Goal: Task Accomplishment & Management: Complete application form

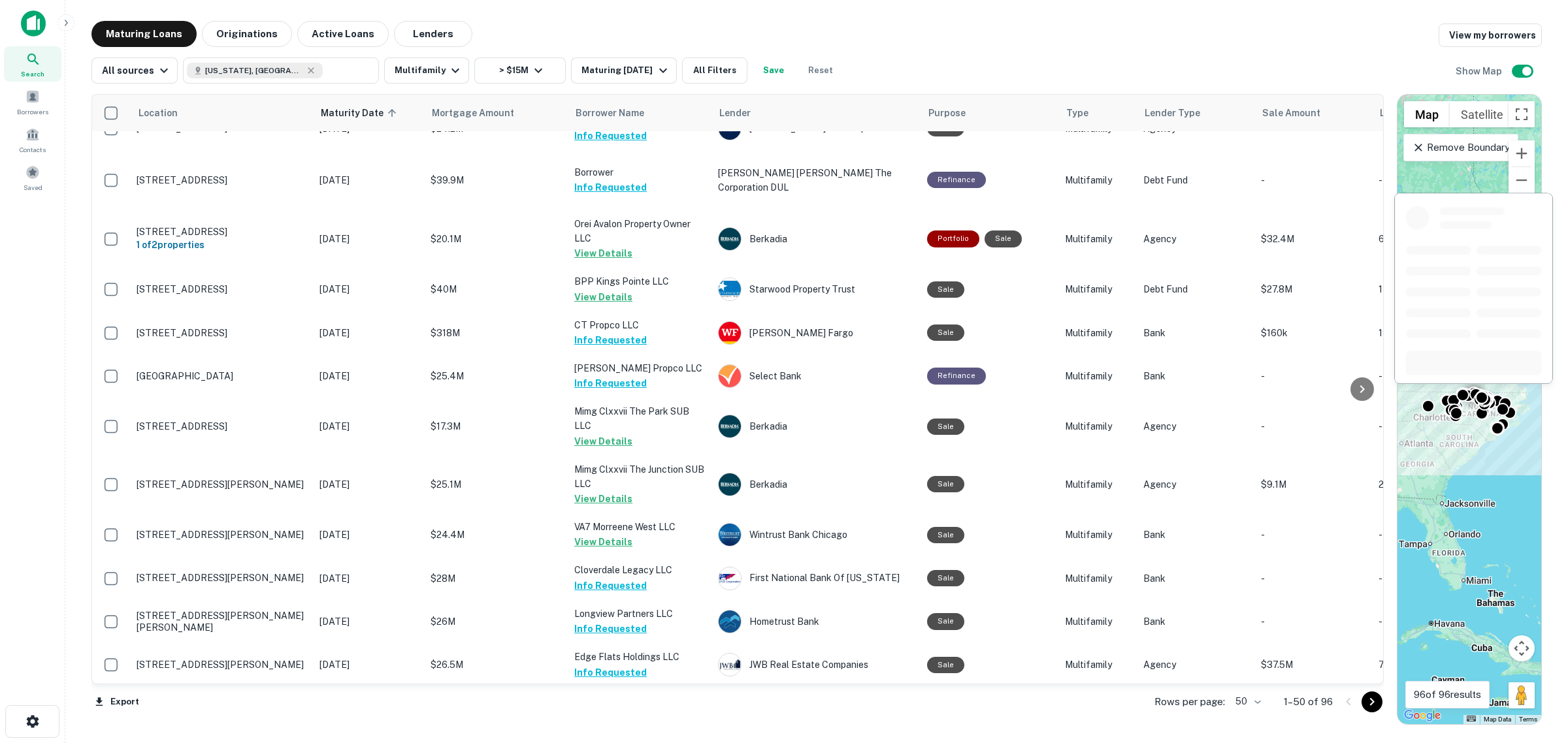
scroll to position [1714, 0]
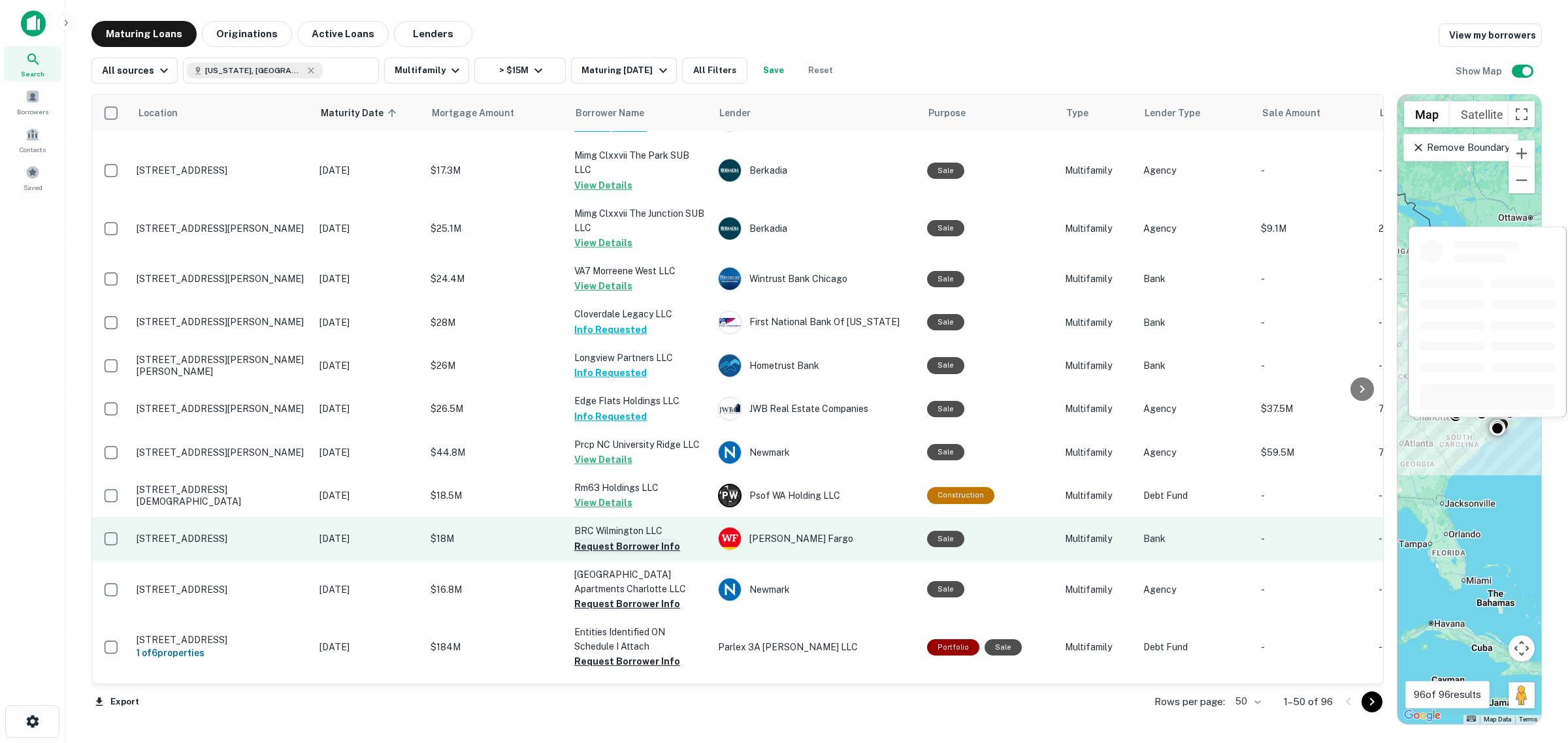
click at [631, 538] on button "Request Borrower Info" at bounding box center [627, 546] width 106 height 16
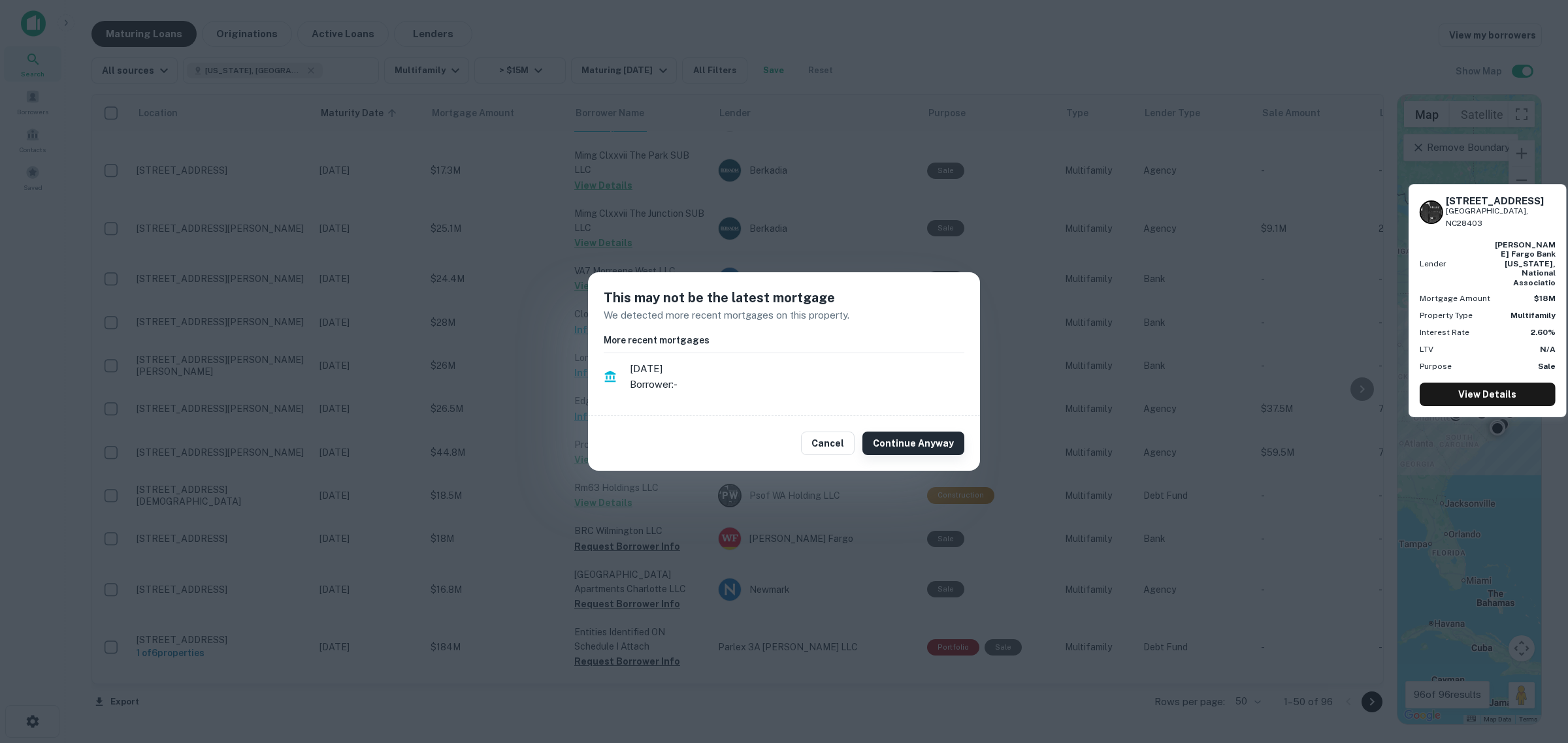
click at [884, 444] on button "Continue Anyway" at bounding box center [914, 443] width 102 height 24
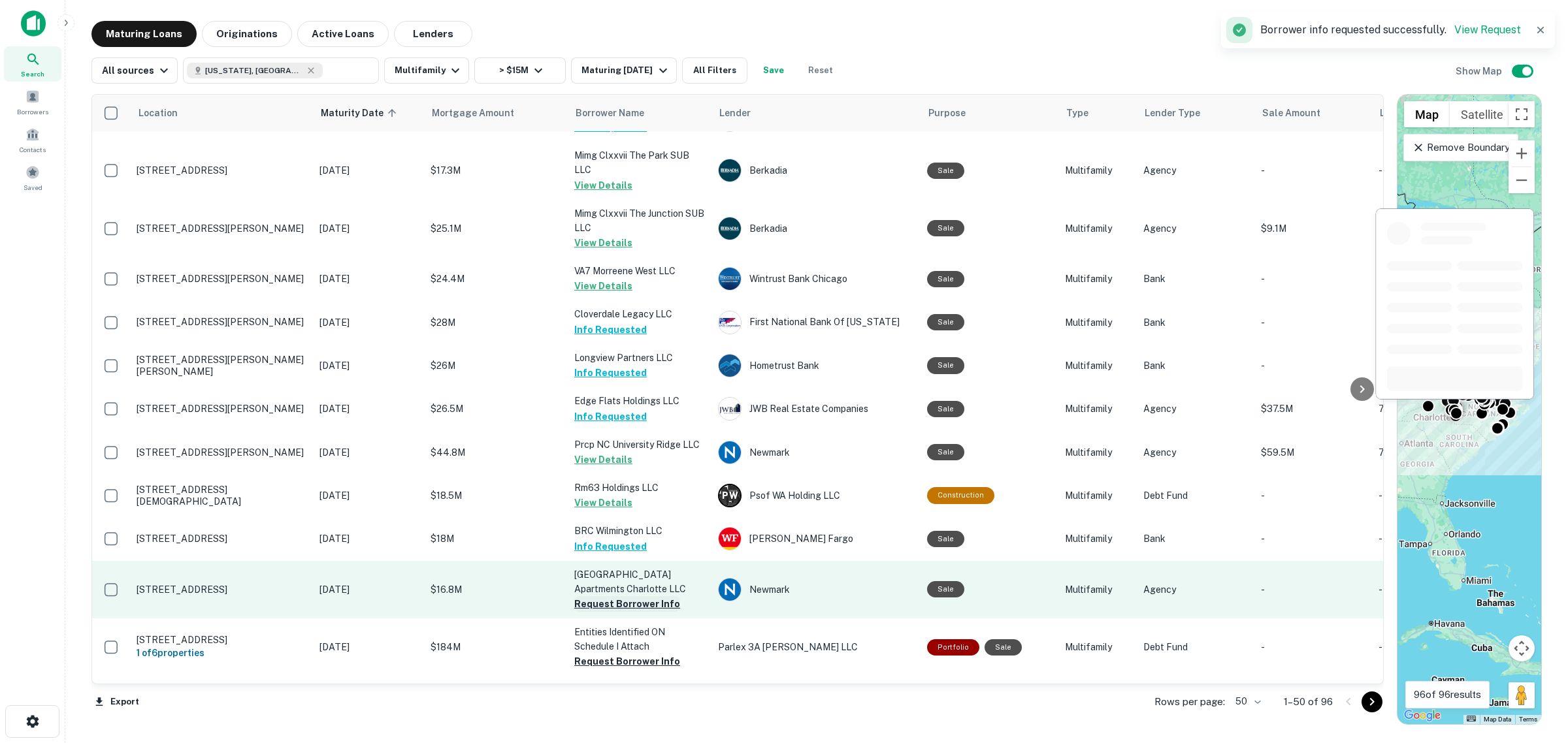
click at [622, 567] on button "Request Borrower Info" at bounding box center [627, 603] width 106 height 16
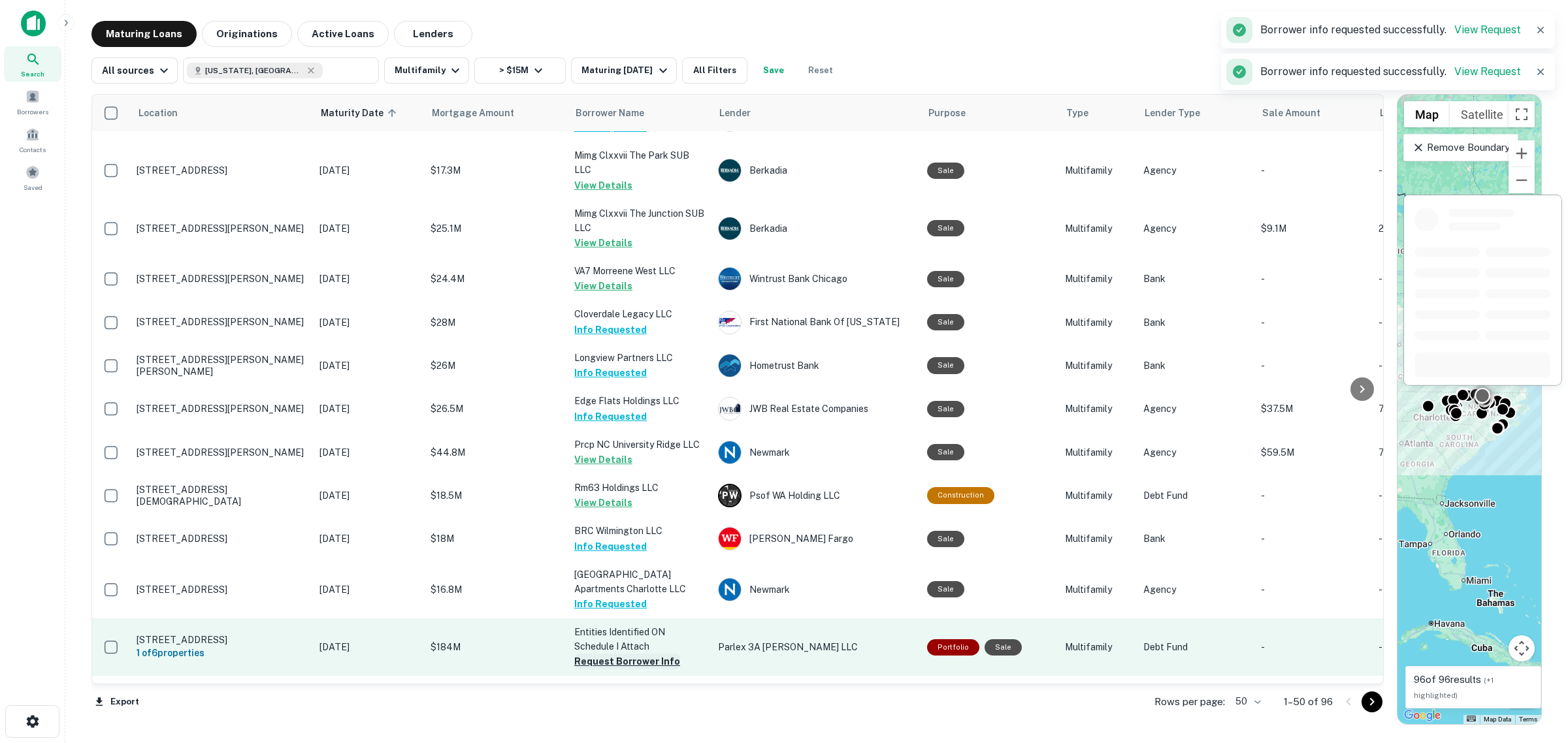
click at [627, 567] on button "Request Borrower Info" at bounding box center [627, 661] width 106 height 16
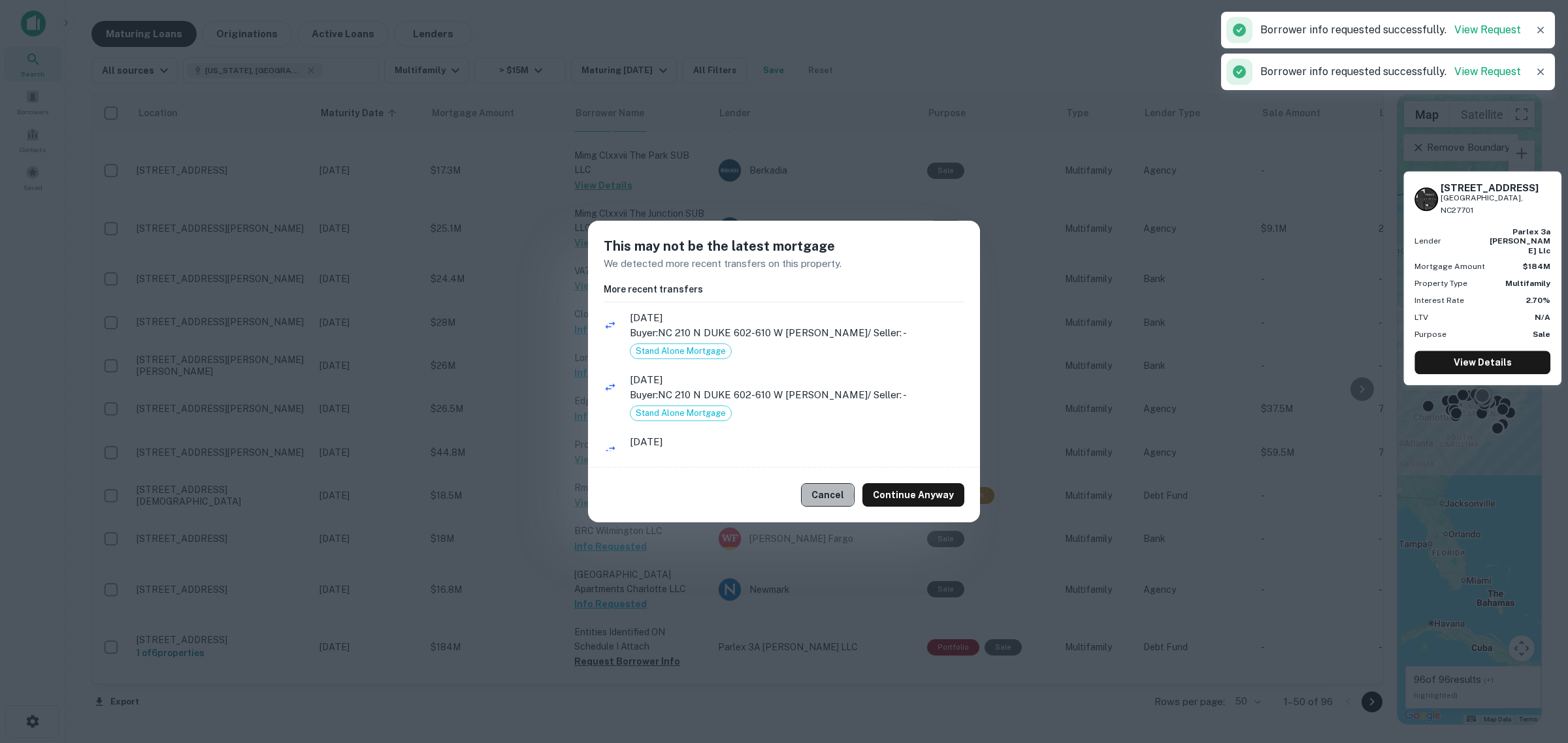
click at [826, 495] on button "Cancel" at bounding box center [827, 495] width 53 height 24
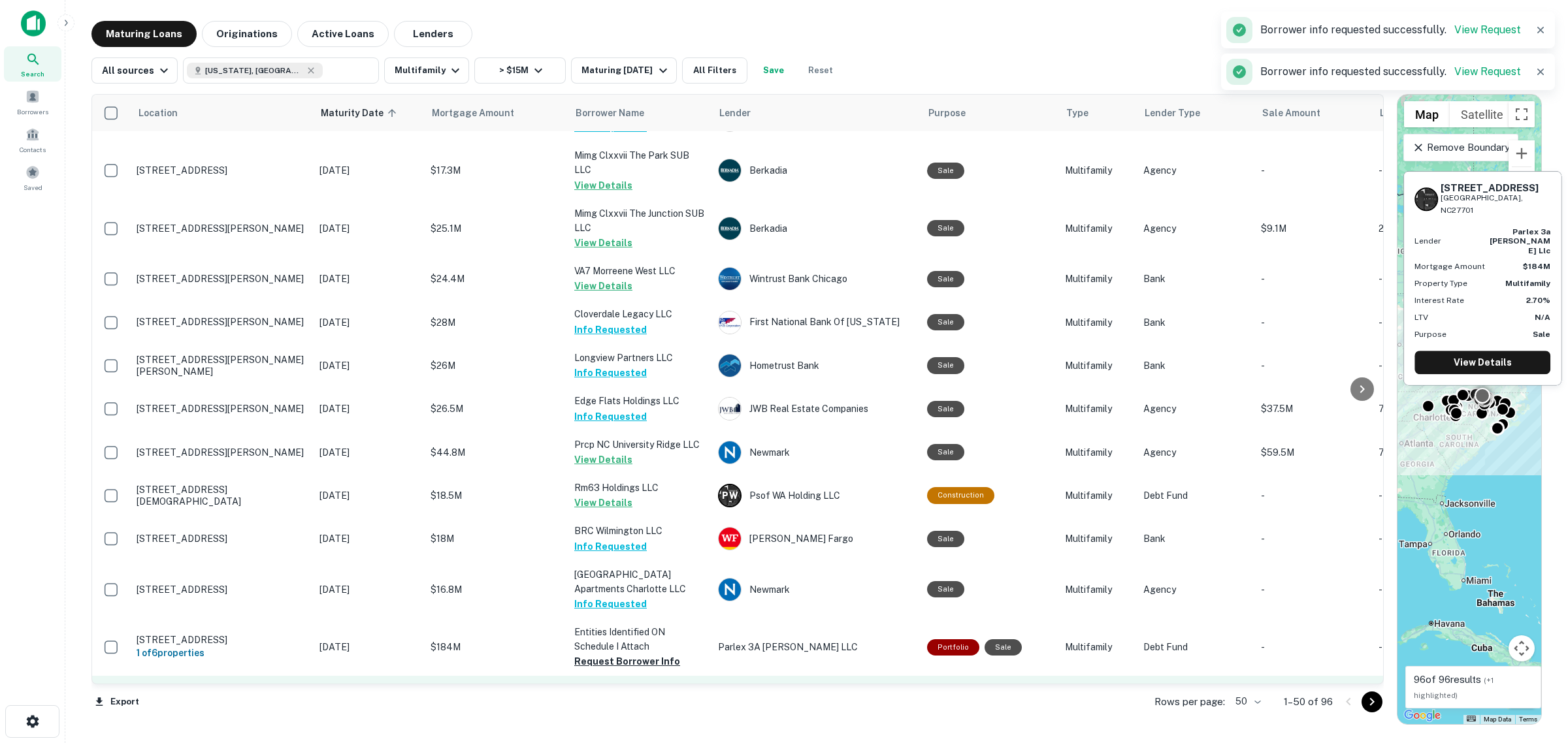
scroll to position [1796, 0]
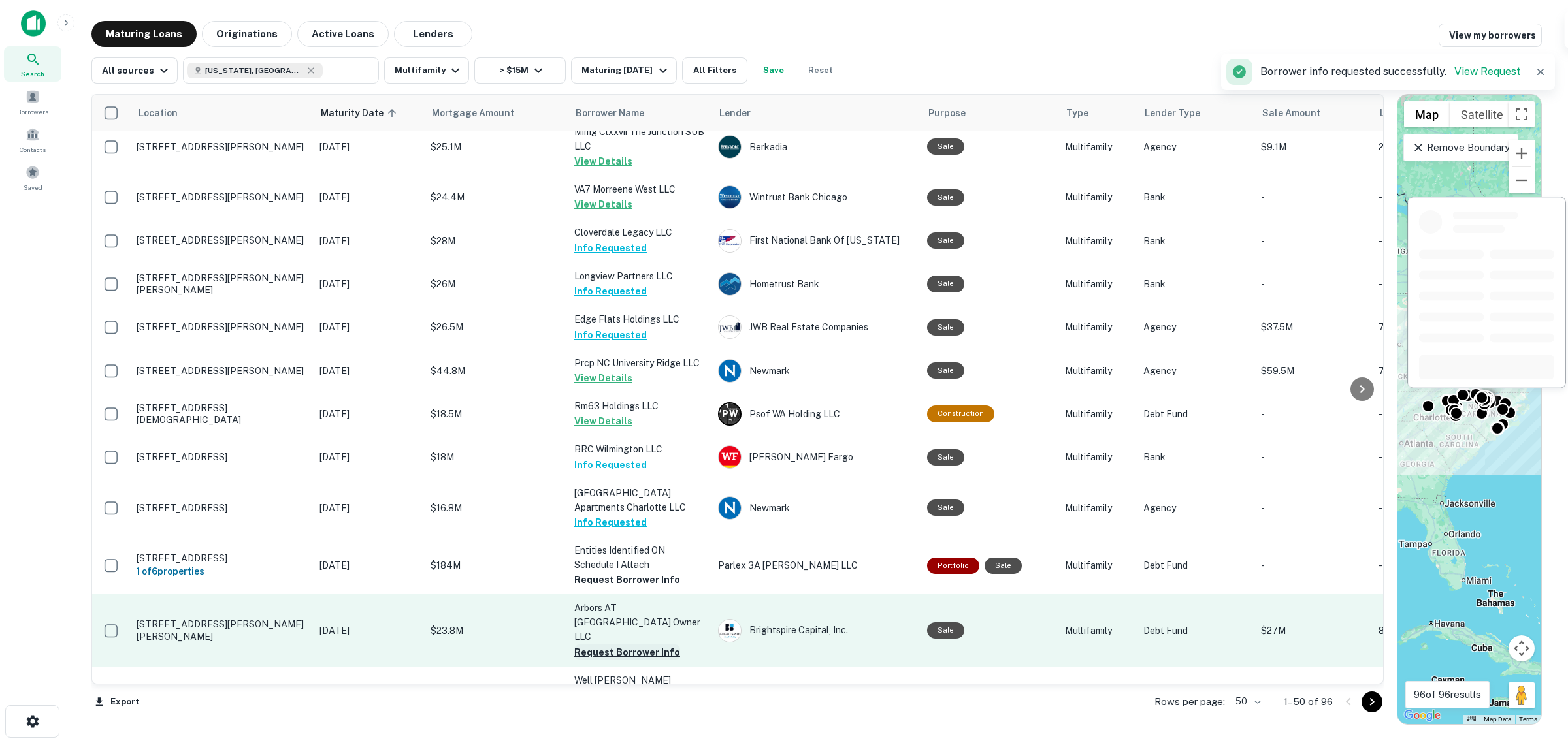
click at [634, 567] on button "Request Borrower Info" at bounding box center [627, 652] width 106 height 16
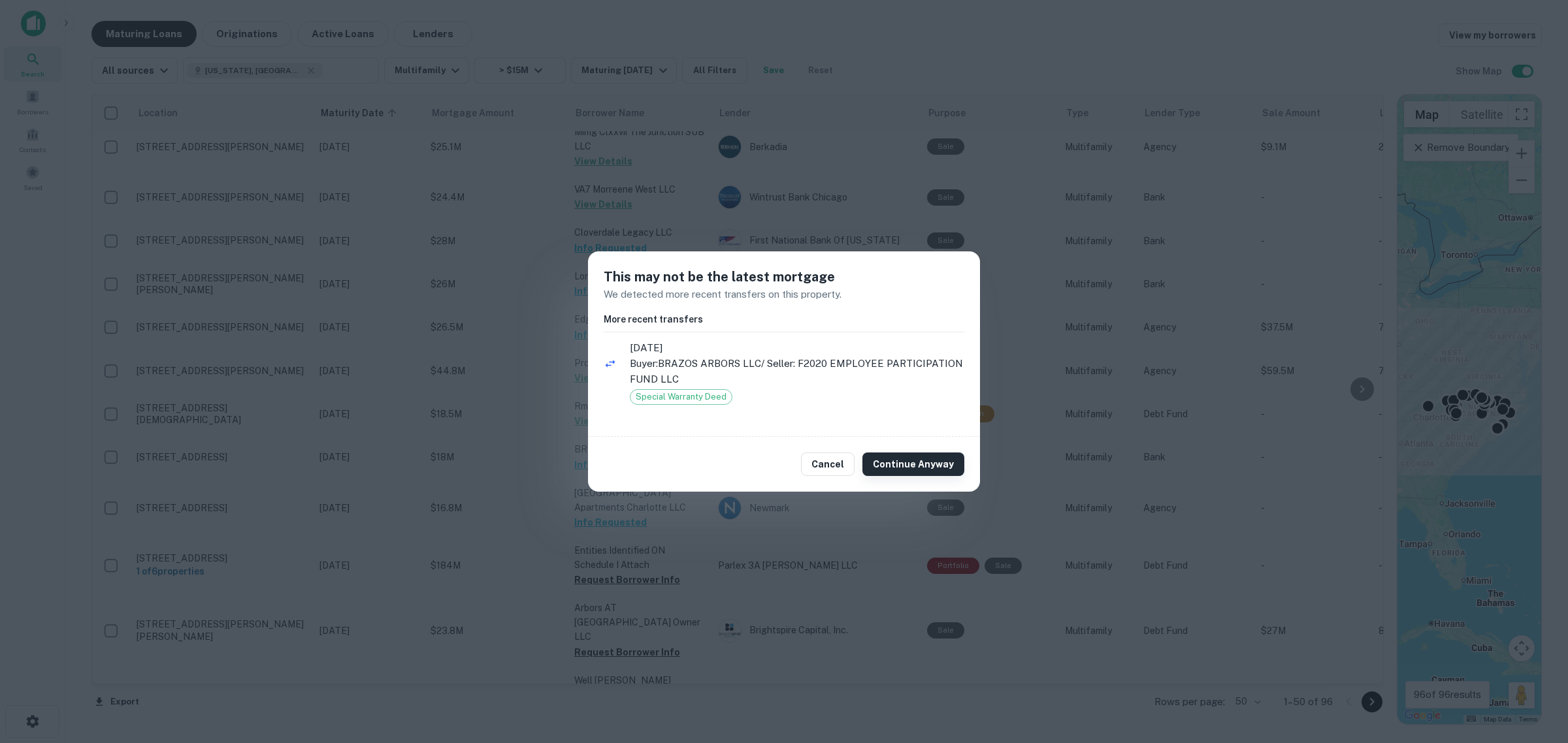
click at [883, 468] on button "Continue Anyway" at bounding box center [914, 464] width 102 height 24
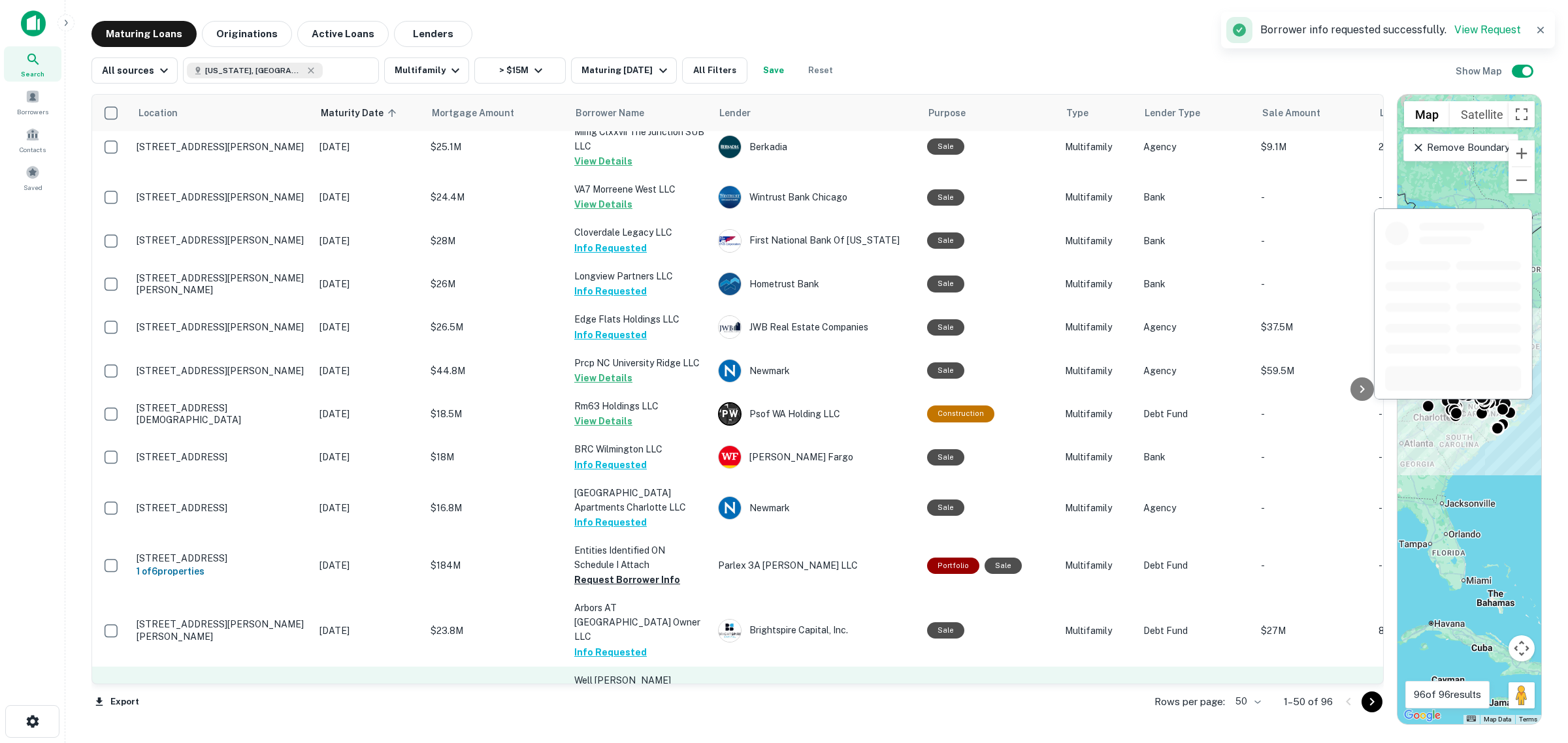
scroll to position [1877, 0]
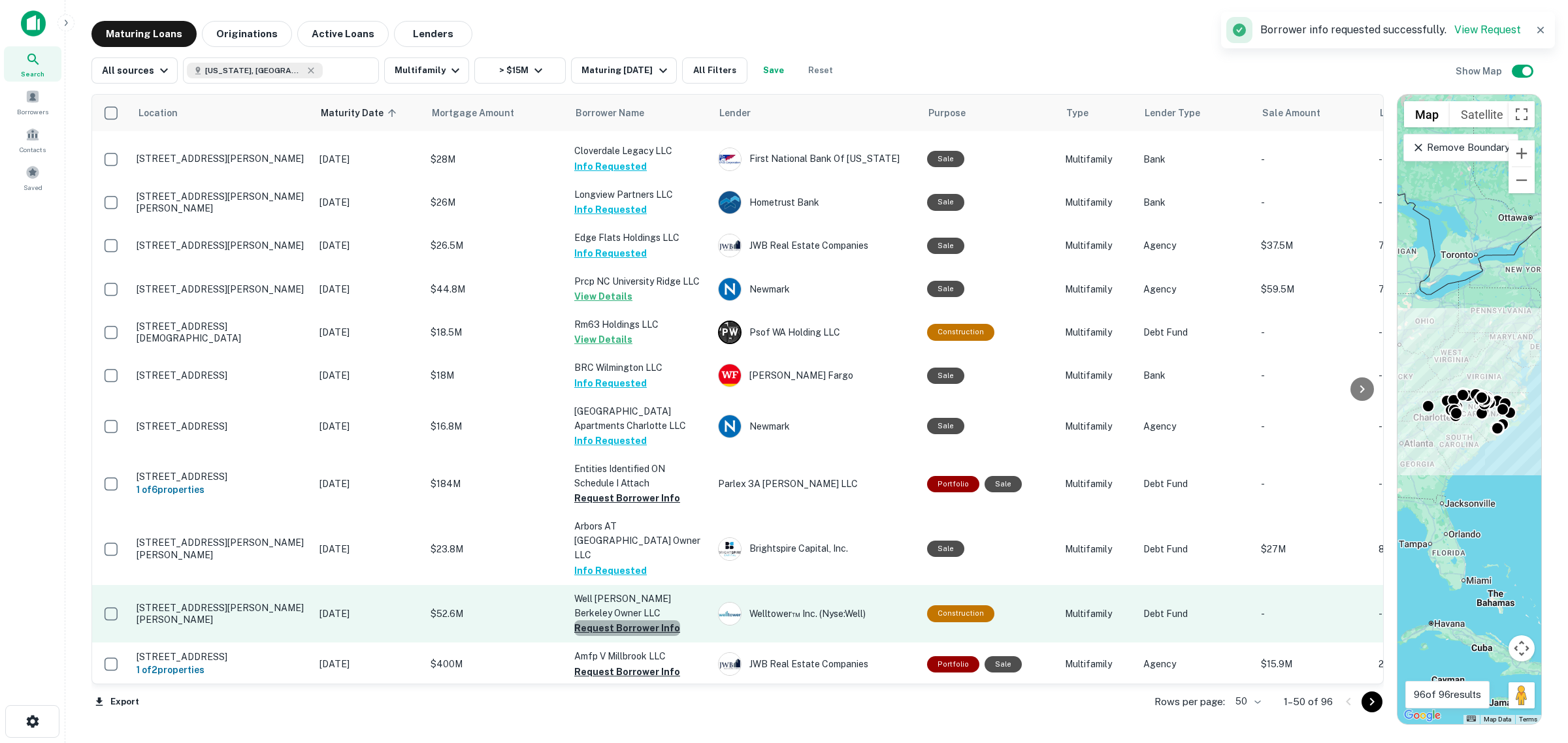
click at [650, 567] on button "Request Borrower Info" at bounding box center [627, 628] width 106 height 16
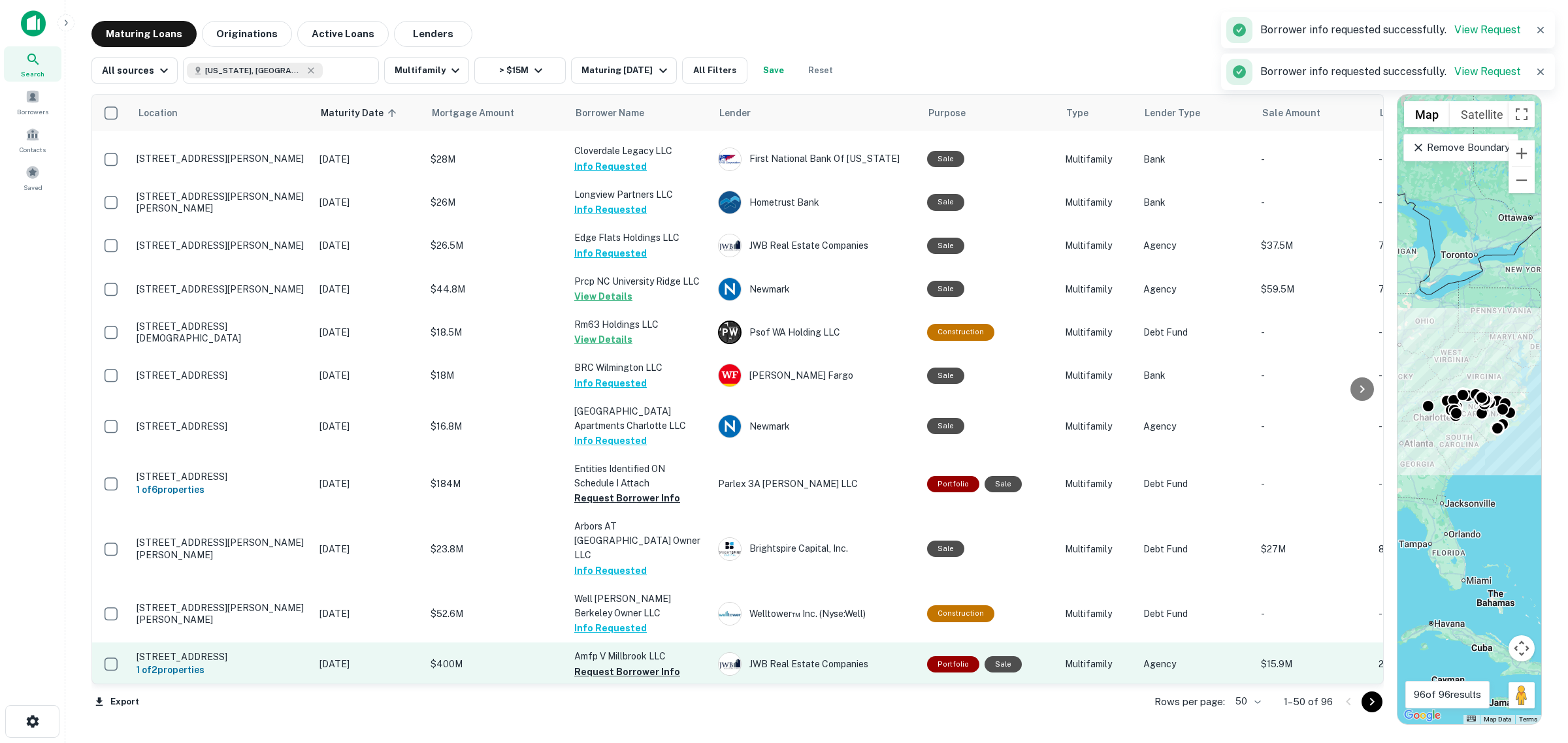
scroll to position [1902, 0]
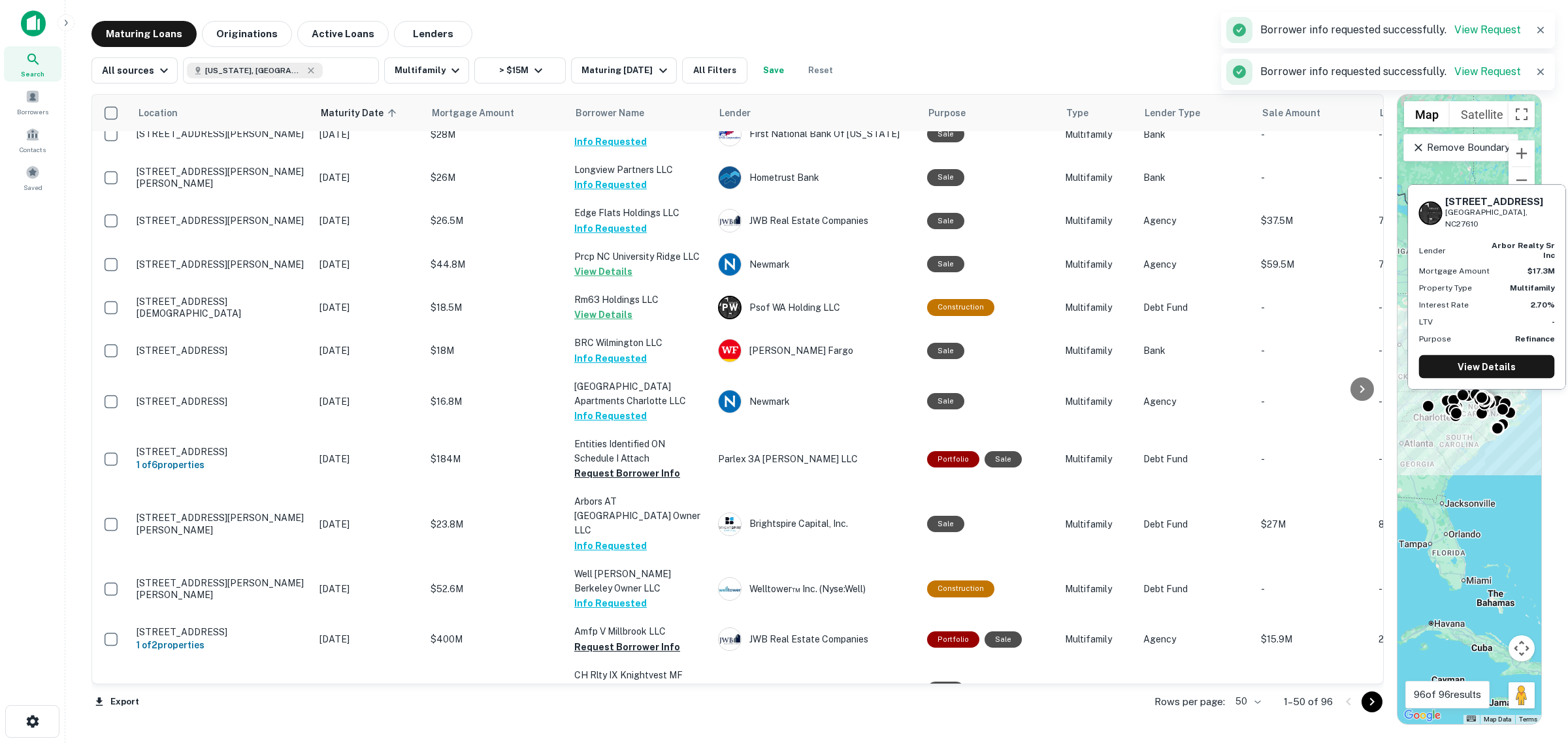
click at [642, 567] on button "Request Borrower Info" at bounding box center [627, 747] width 106 height 16
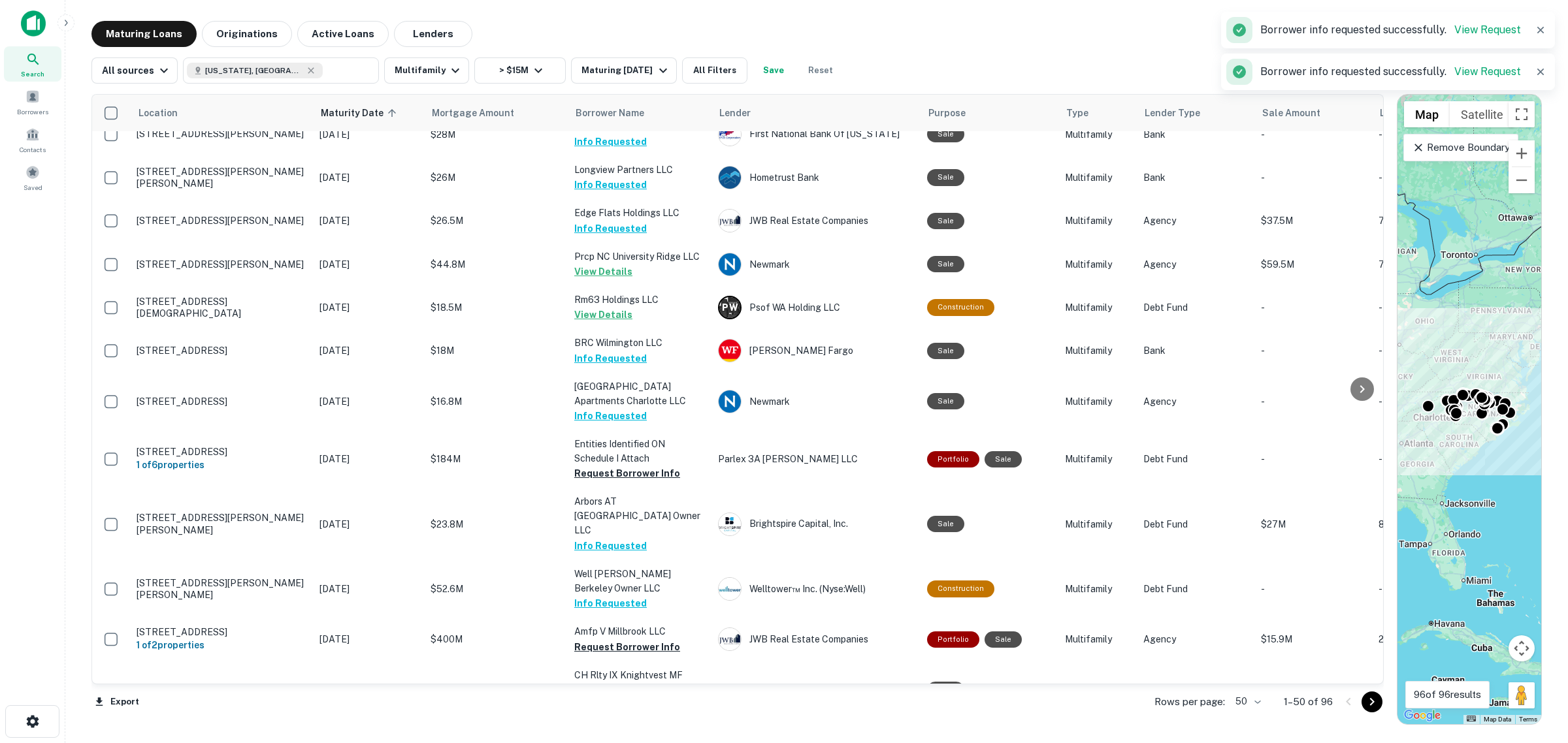
click at [1254, 567] on div at bounding box center [1360, 701] width 44 height 21
click at [1254, 567] on icon "Go to next page" at bounding box center [1371, 702] width 16 height 16
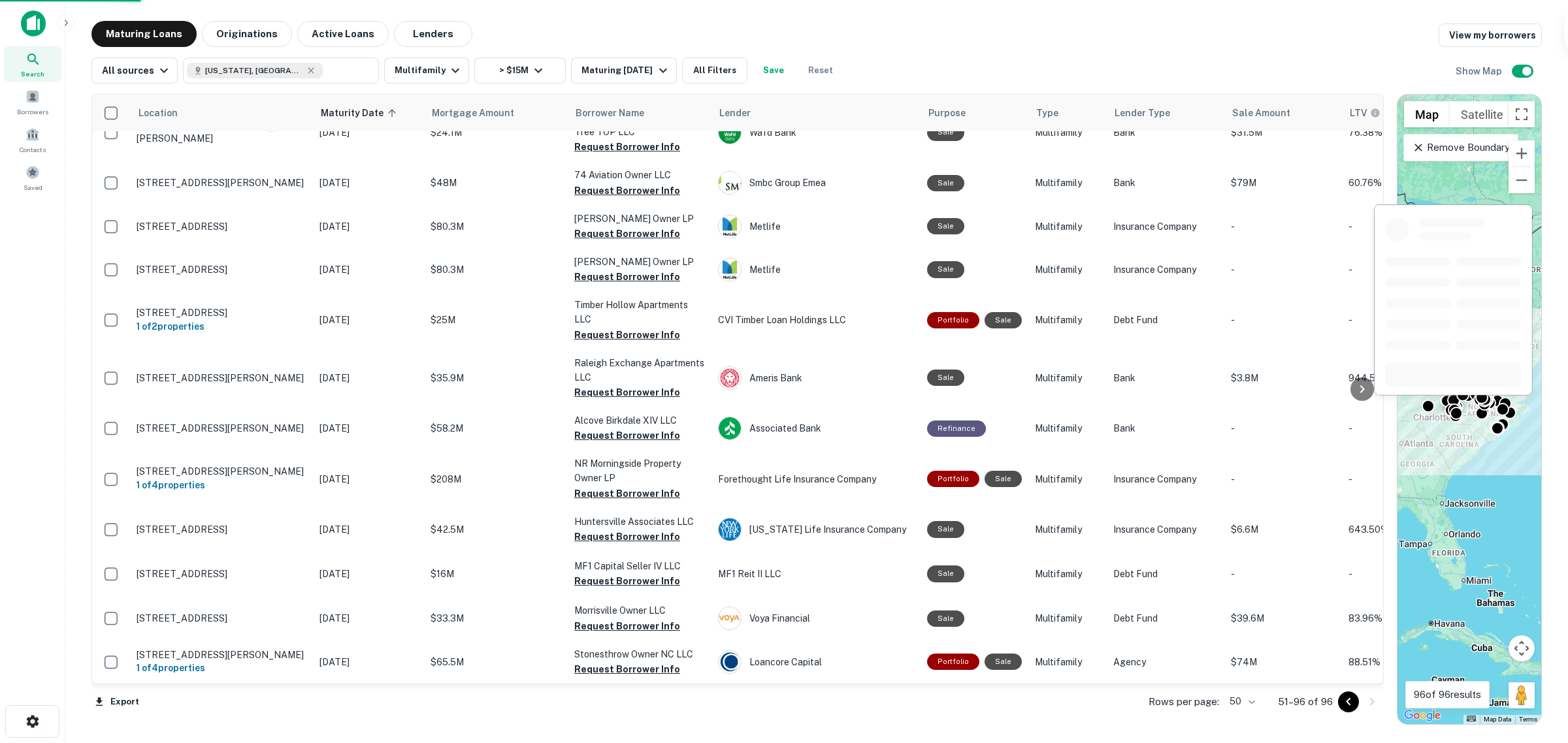
scroll to position [1667, 0]
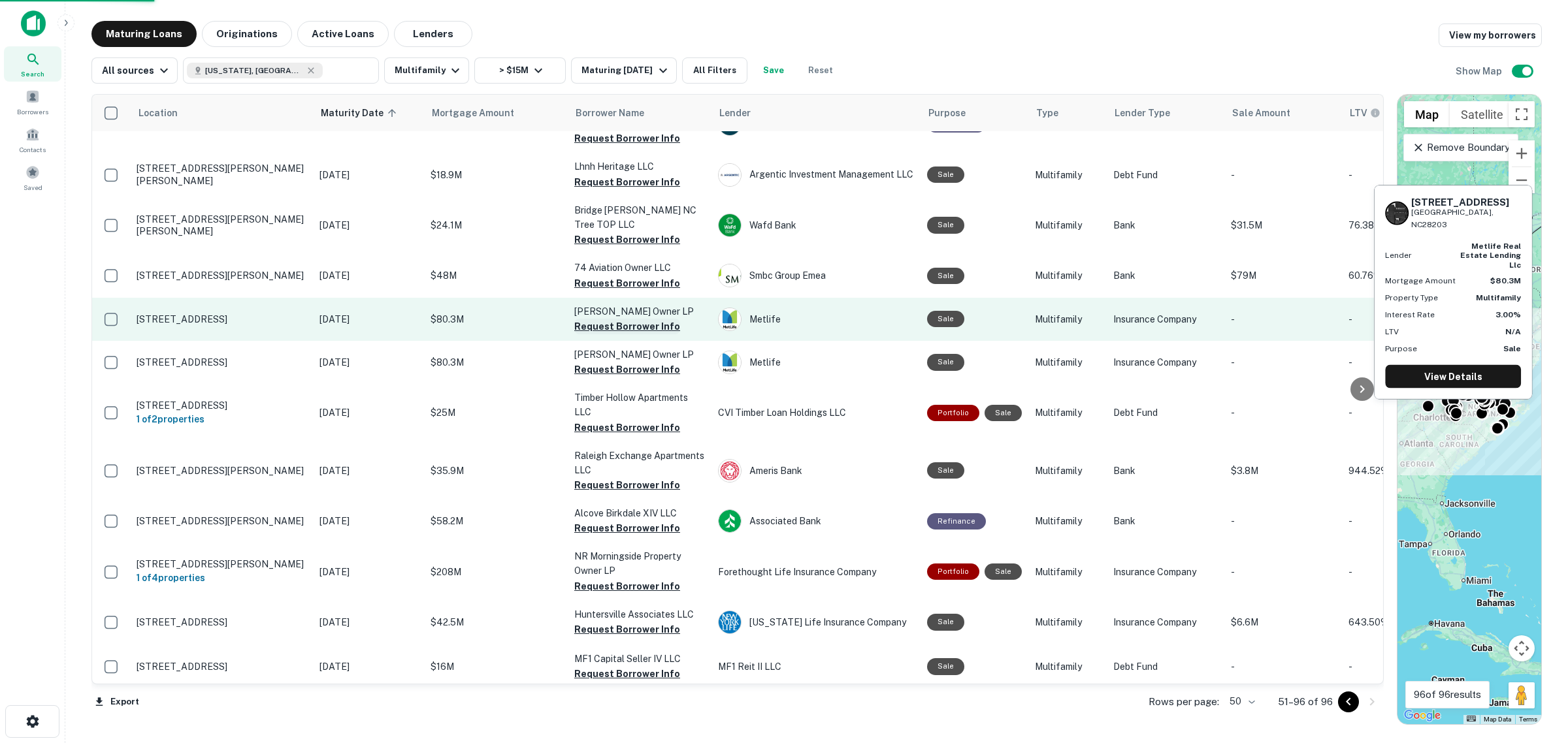
click at [647, 319] on button "Request Borrower Info" at bounding box center [627, 326] width 106 height 16
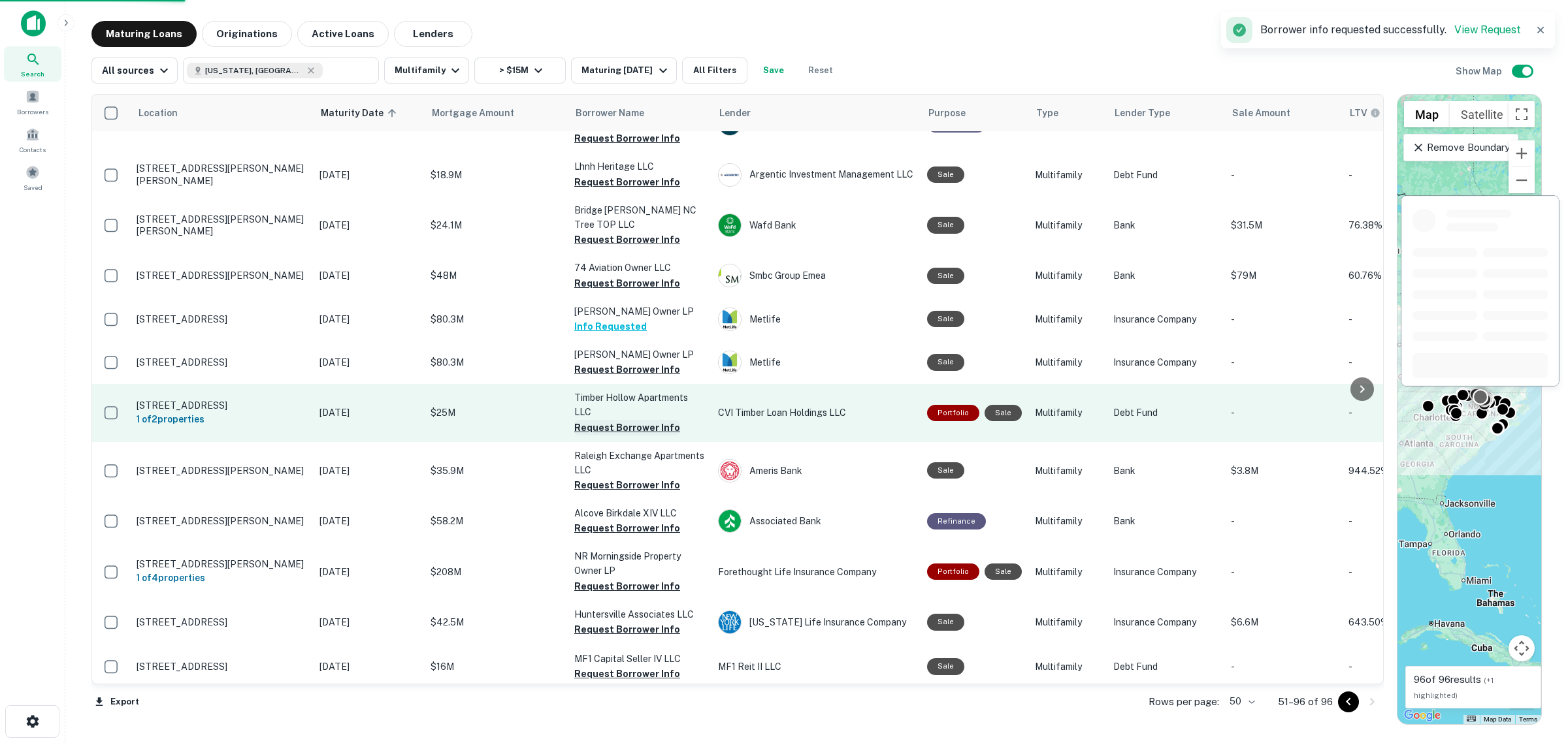
click at [622, 420] on button "Request Borrower Info" at bounding box center [627, 427] width 106 height 16
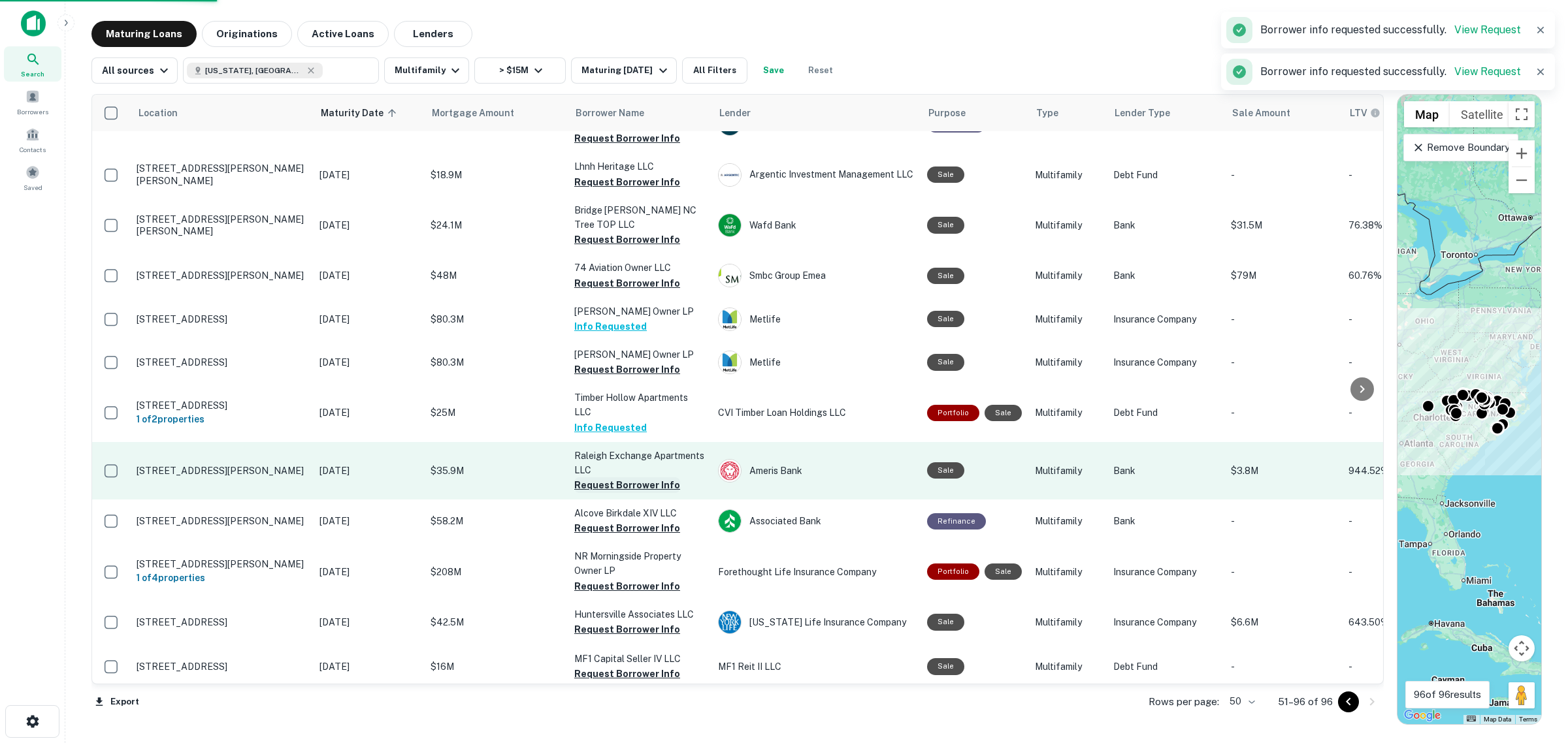
click at [649, 478] on button "Request Borrower Info" at bounding box center [627, 485] width 106 height 16
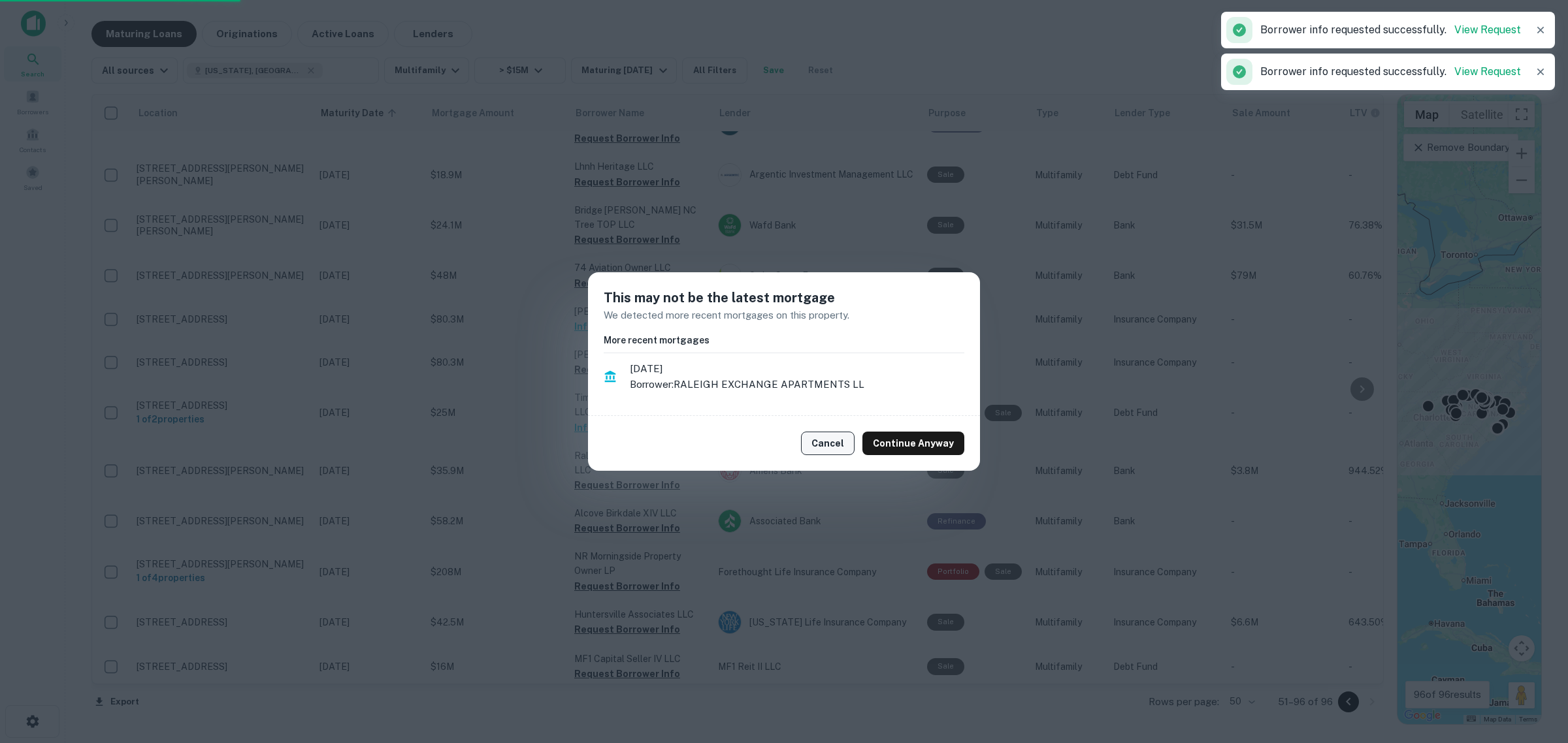
click at [825, 445] on button "Cancel" at bounding box center [827, 443] width 53 height 24
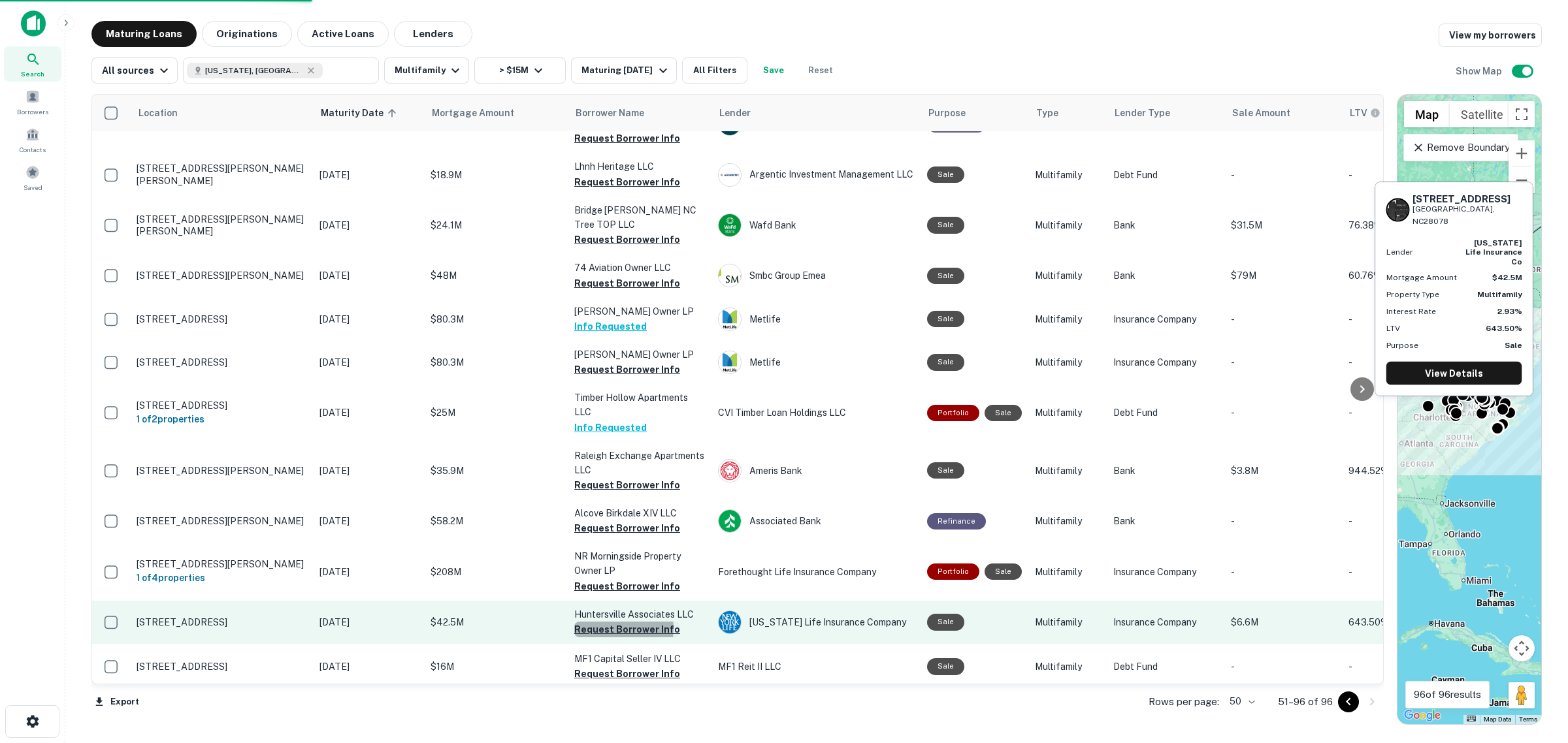
click at [618, 567] on button "Request Borrower Info" at bounding box center [627, 629] width 106 height 16
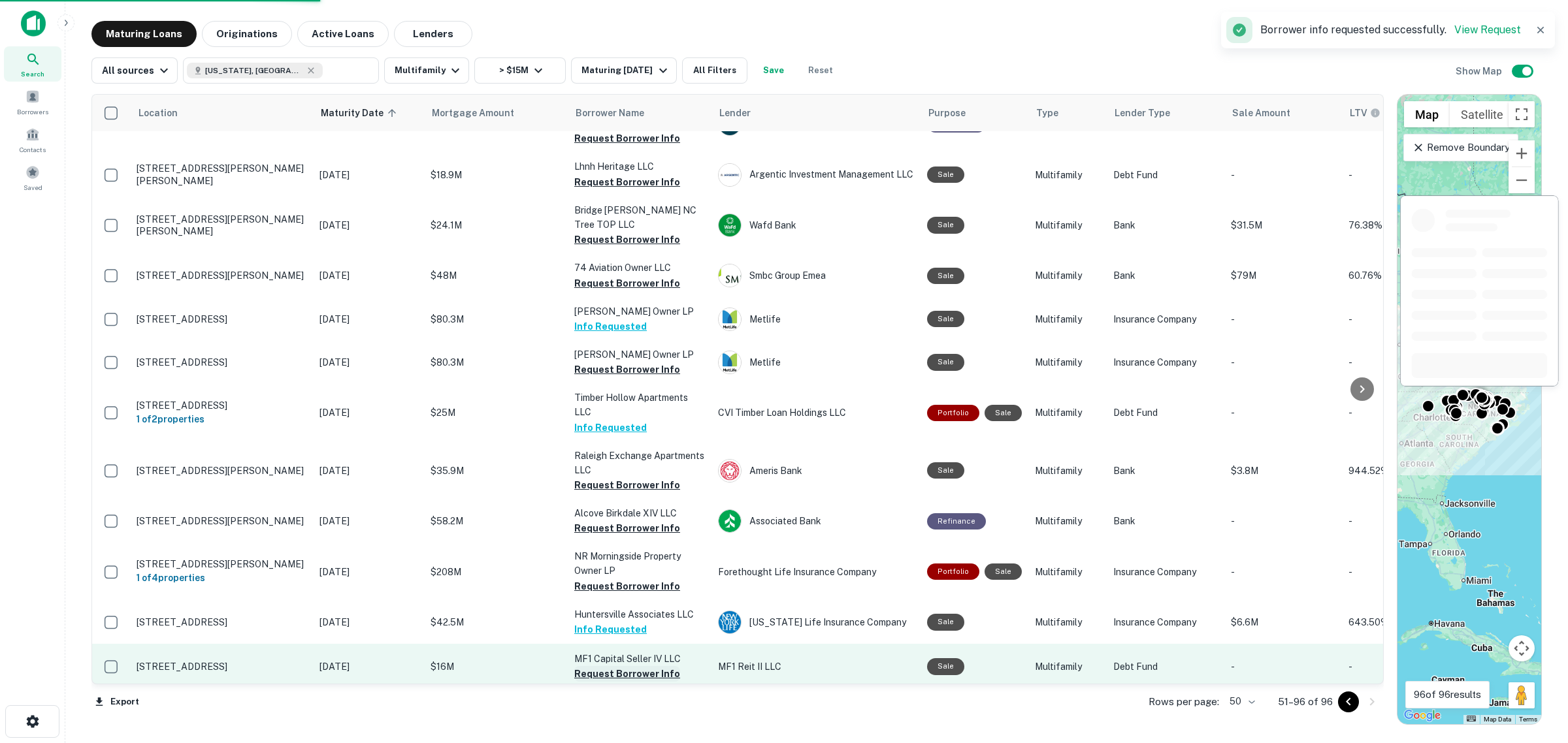
click at [631, 567] on button "Request Borrower Info" at bounding box center [627, 673] width 106 height 16
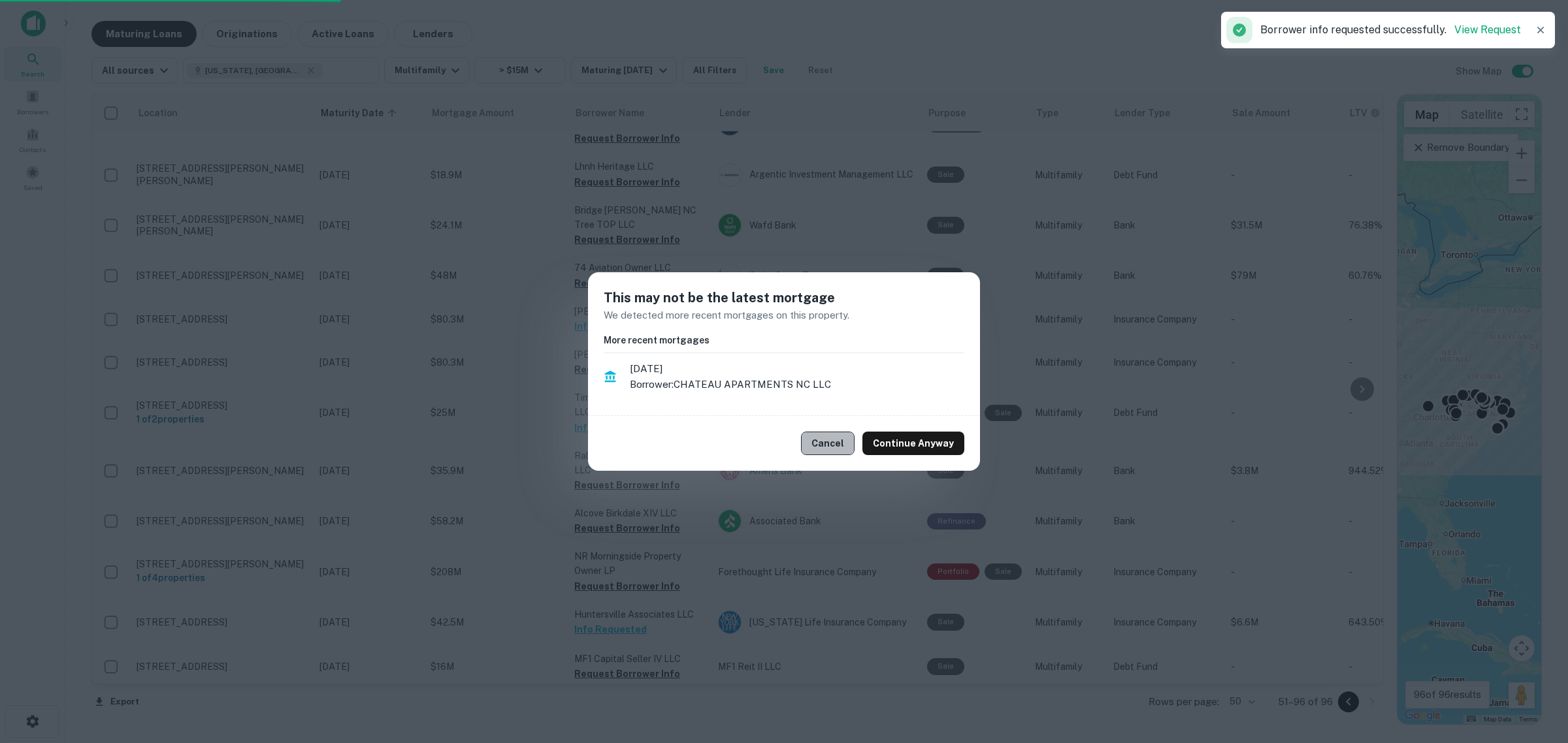
click at [847, 438] on button "Cancel" at bounding box center [827, 443] width 53 height 24
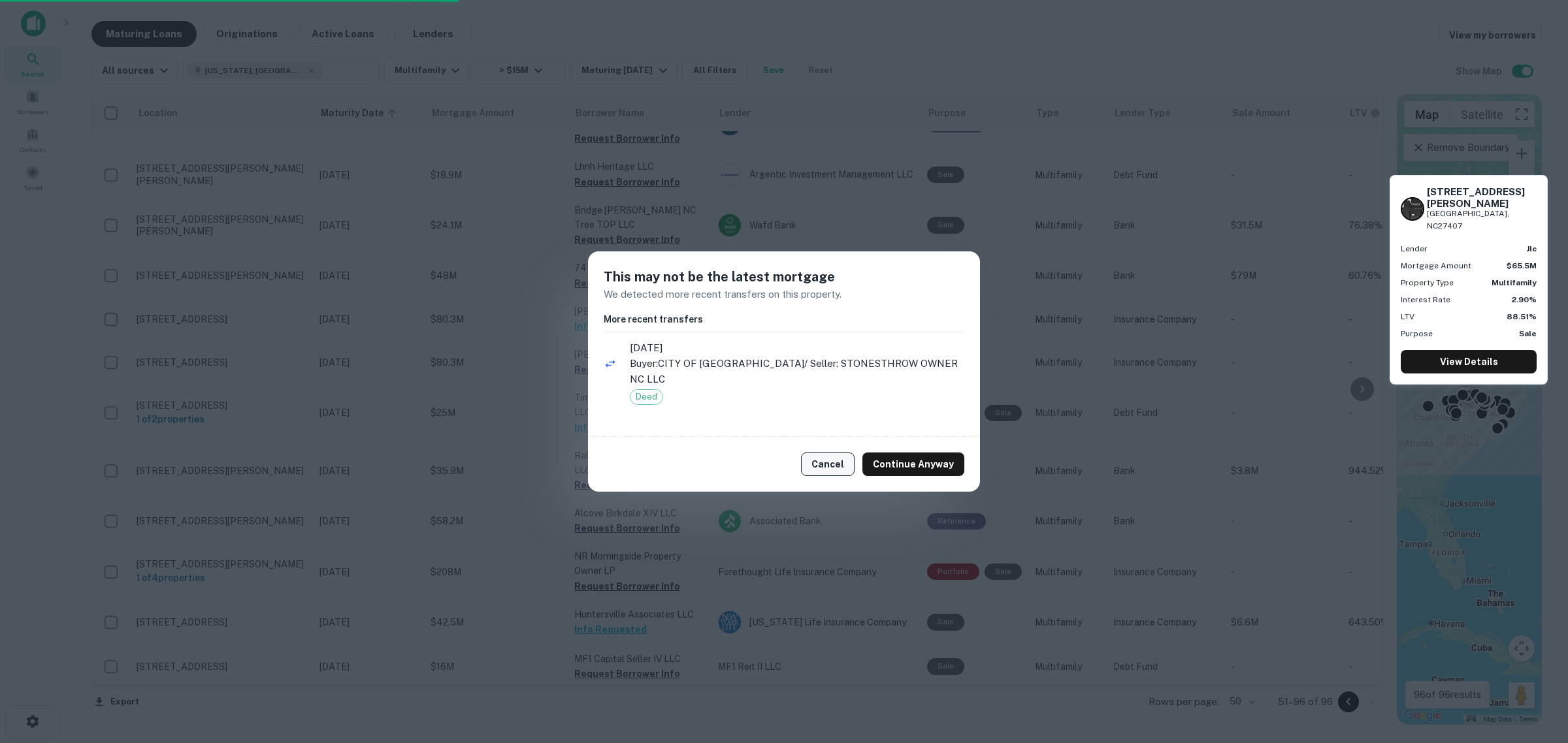
click at [824, 453] on button "Cancel" at bounding box center [827, 464] width 53 height 24
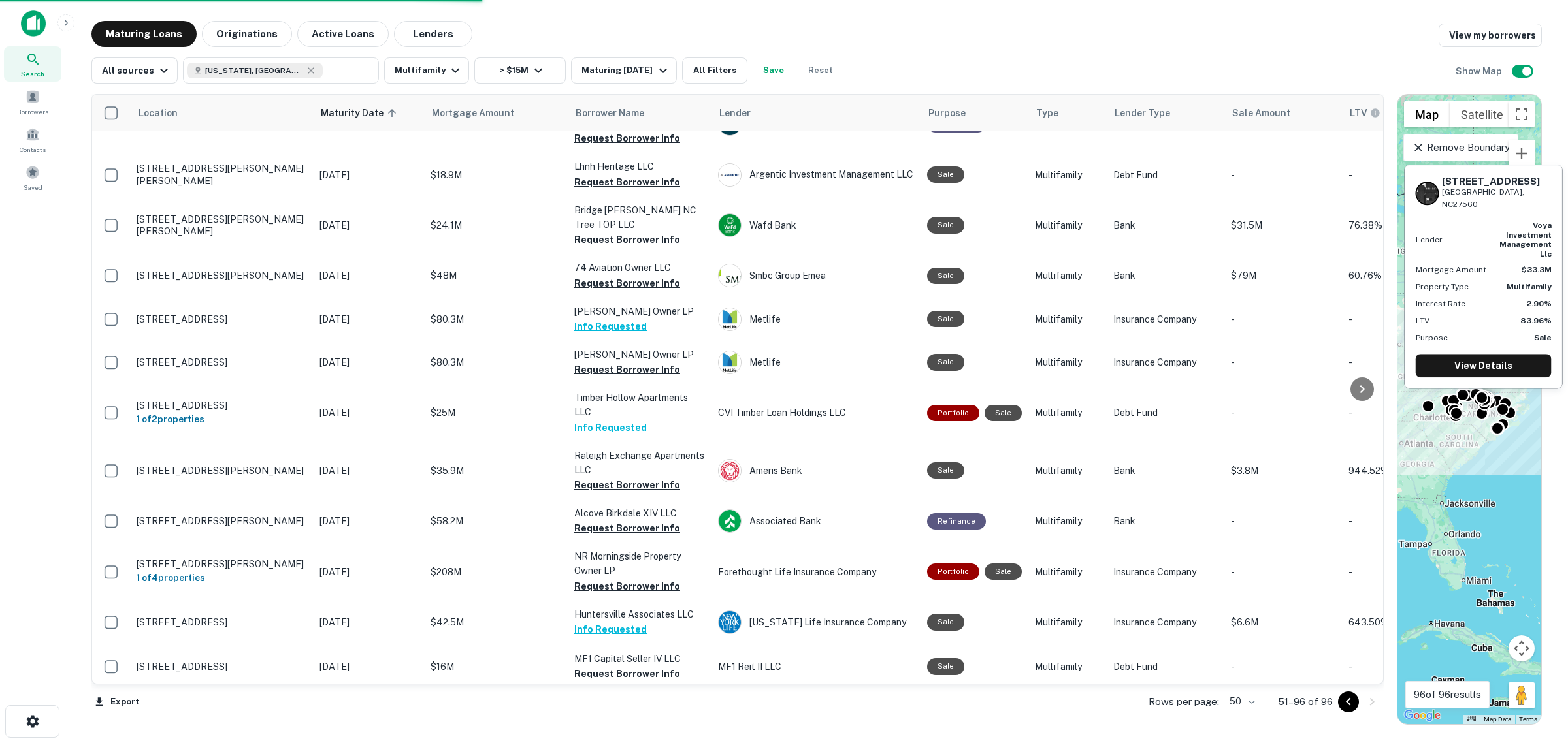
click at [655, 567] on button "Request Borrower Info" at bounding box center [627, 718] width 106 height 16
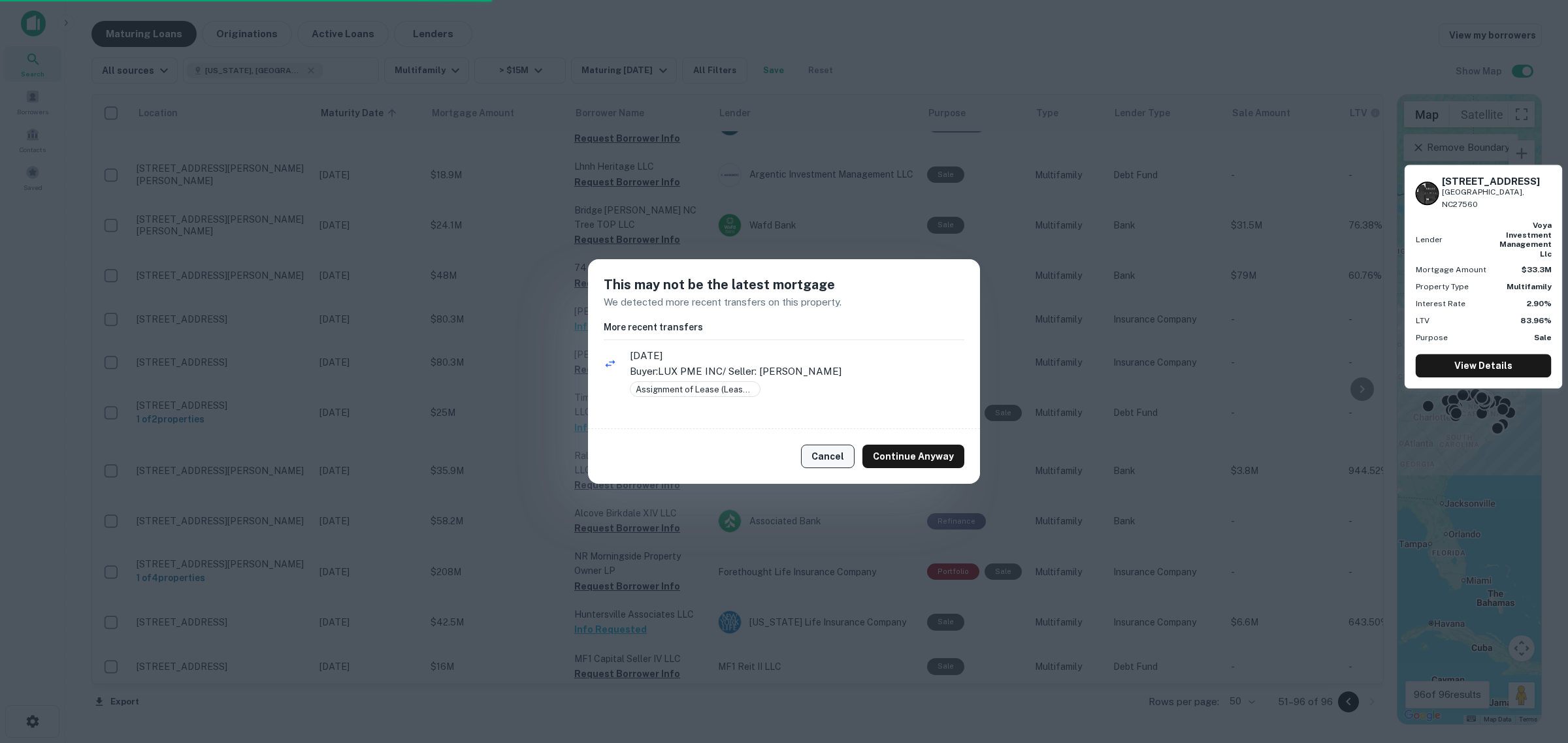
click at [818, 458] on button "Cancel" at bounding box center [827, 456] width 53 height 24
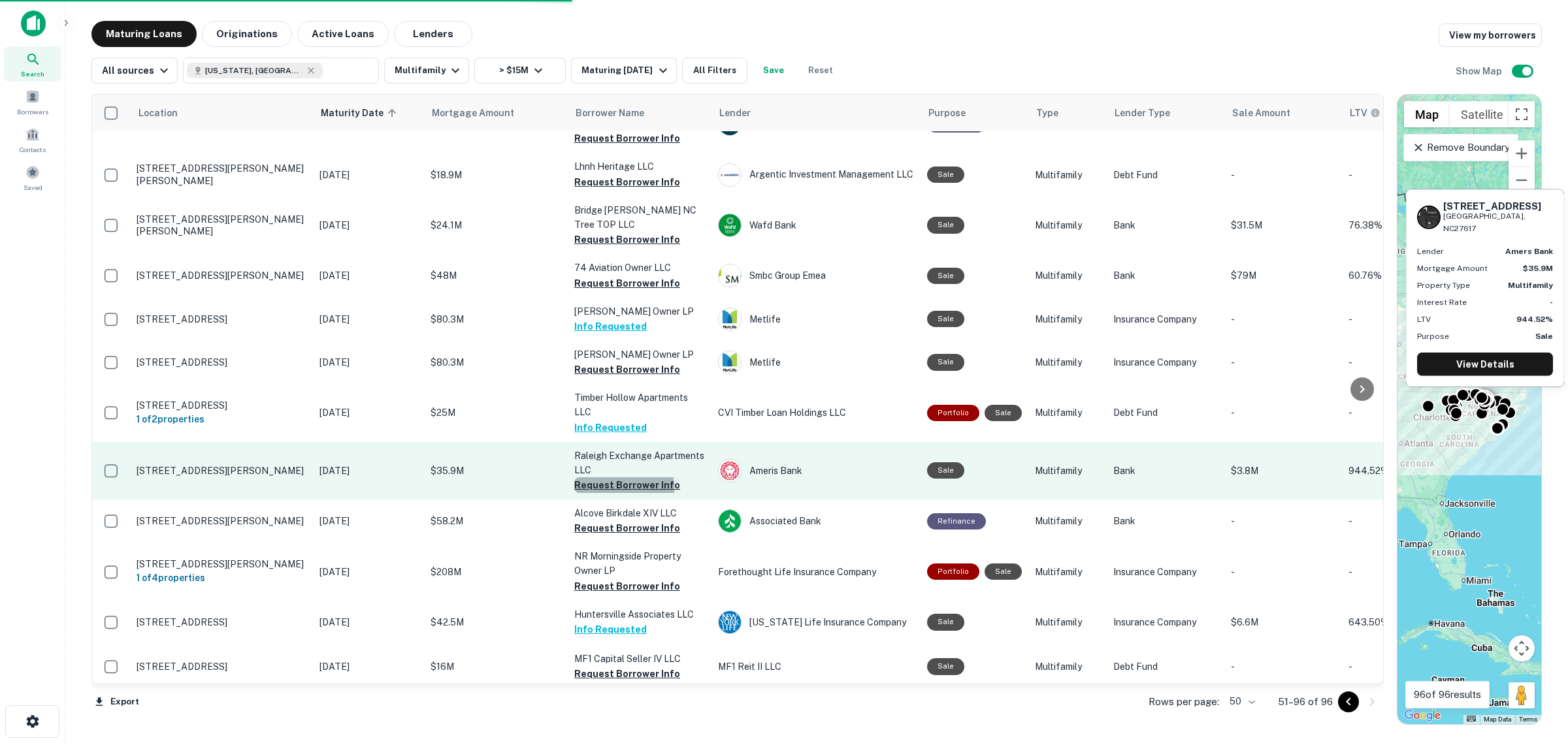
click at [609, 478] on button "Request Borrower Info" at bounding box center [627, 485] width 106 height 16
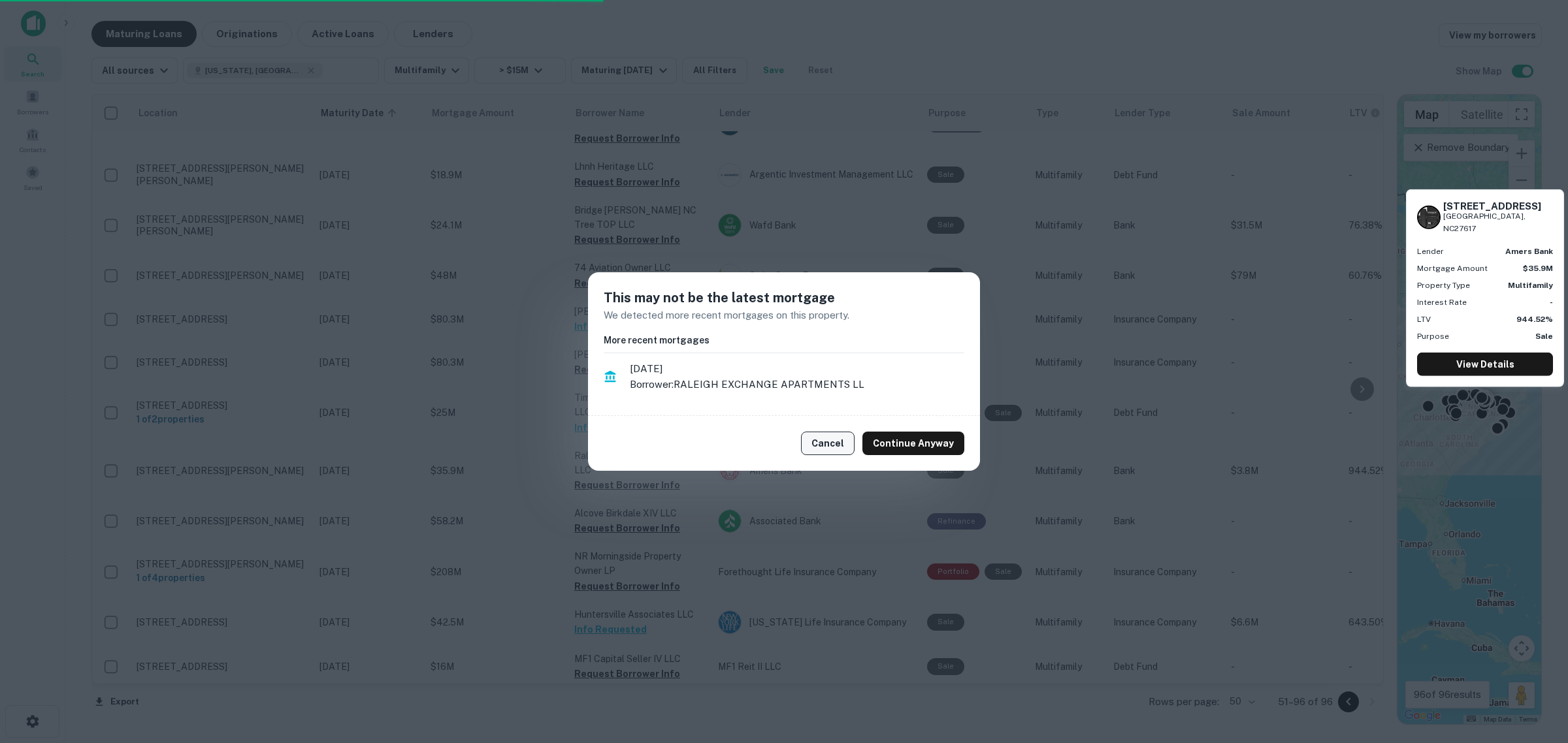
click at [840, 437] on button "Cancel" at bounding box center [827, 443] width 53 height 24
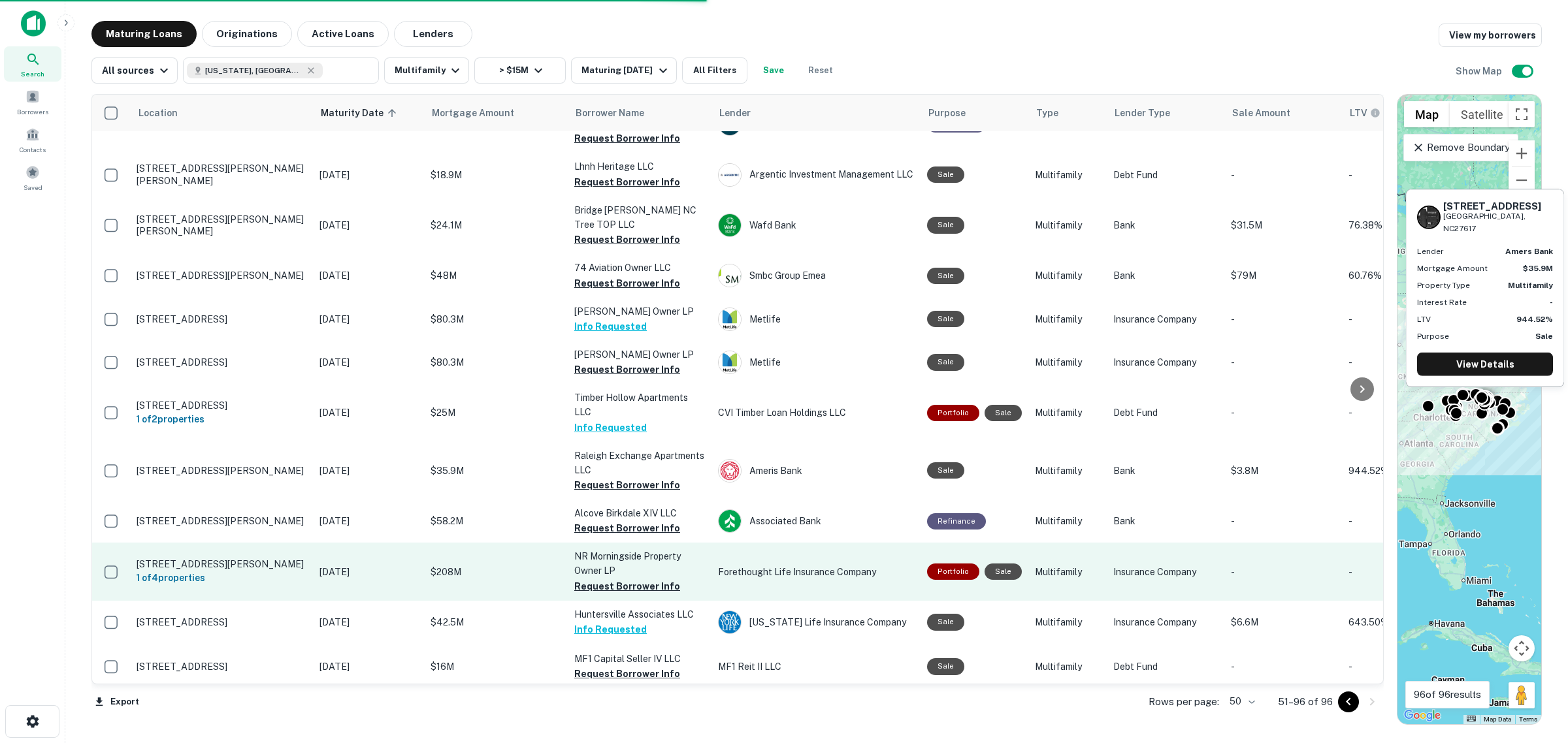
scroll to position [1585, 0]
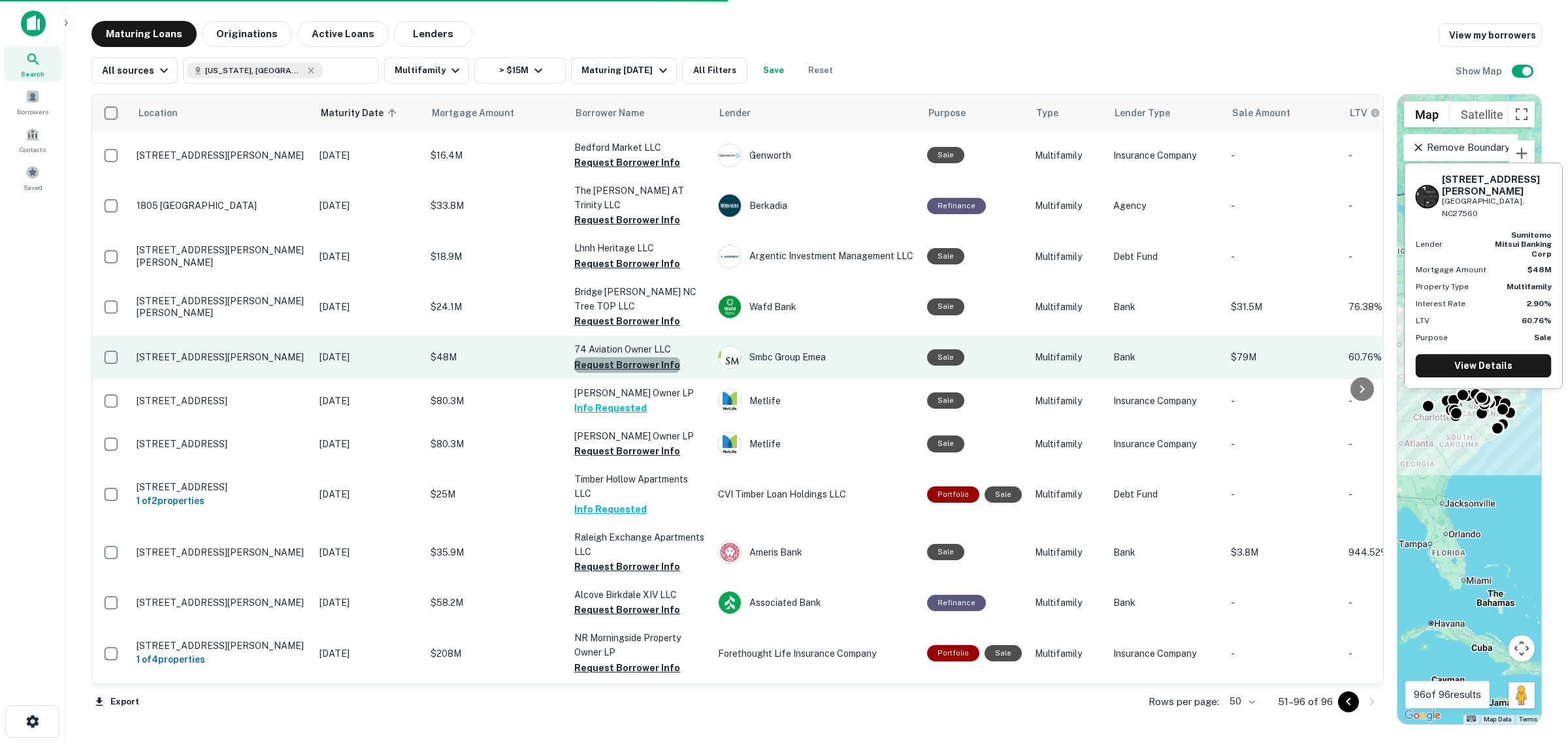
click at [635, 358] on button "Request Borrower Info" at bounding box center [627, 365] width 106 height 16
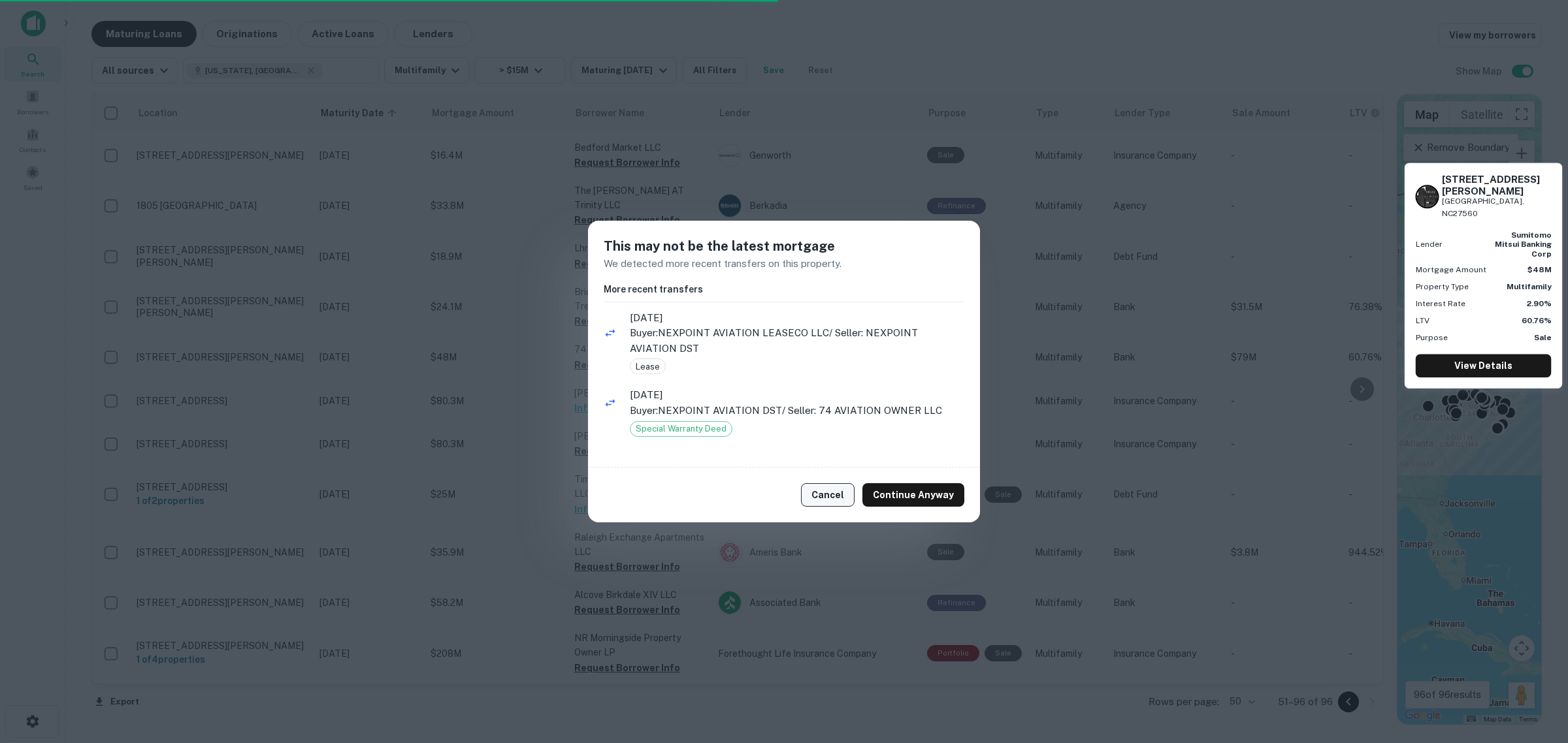
click at [831, 491] on button "Cancel" at bounding box center [827, 495] width 53 height 24
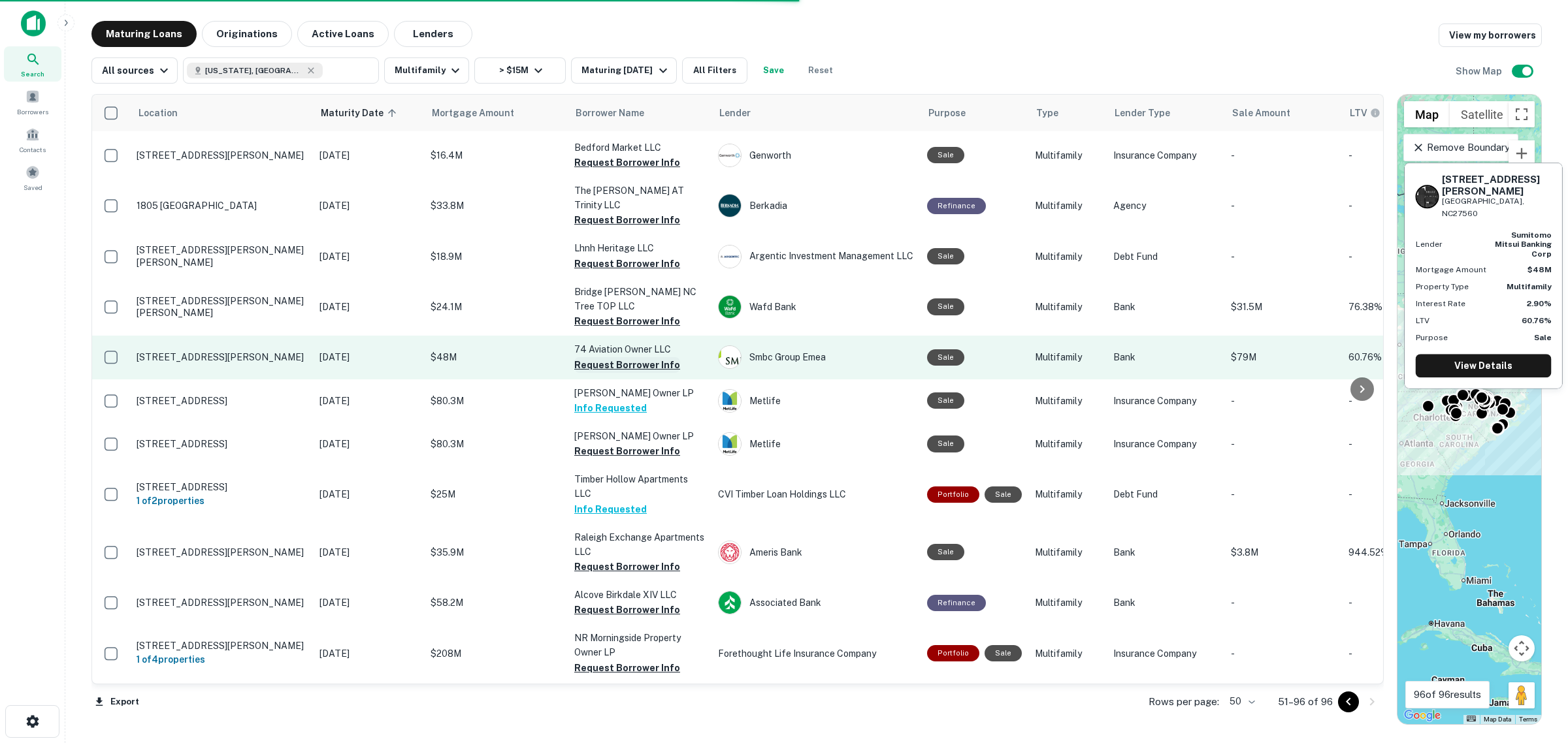
scroll to position [1504, 0]
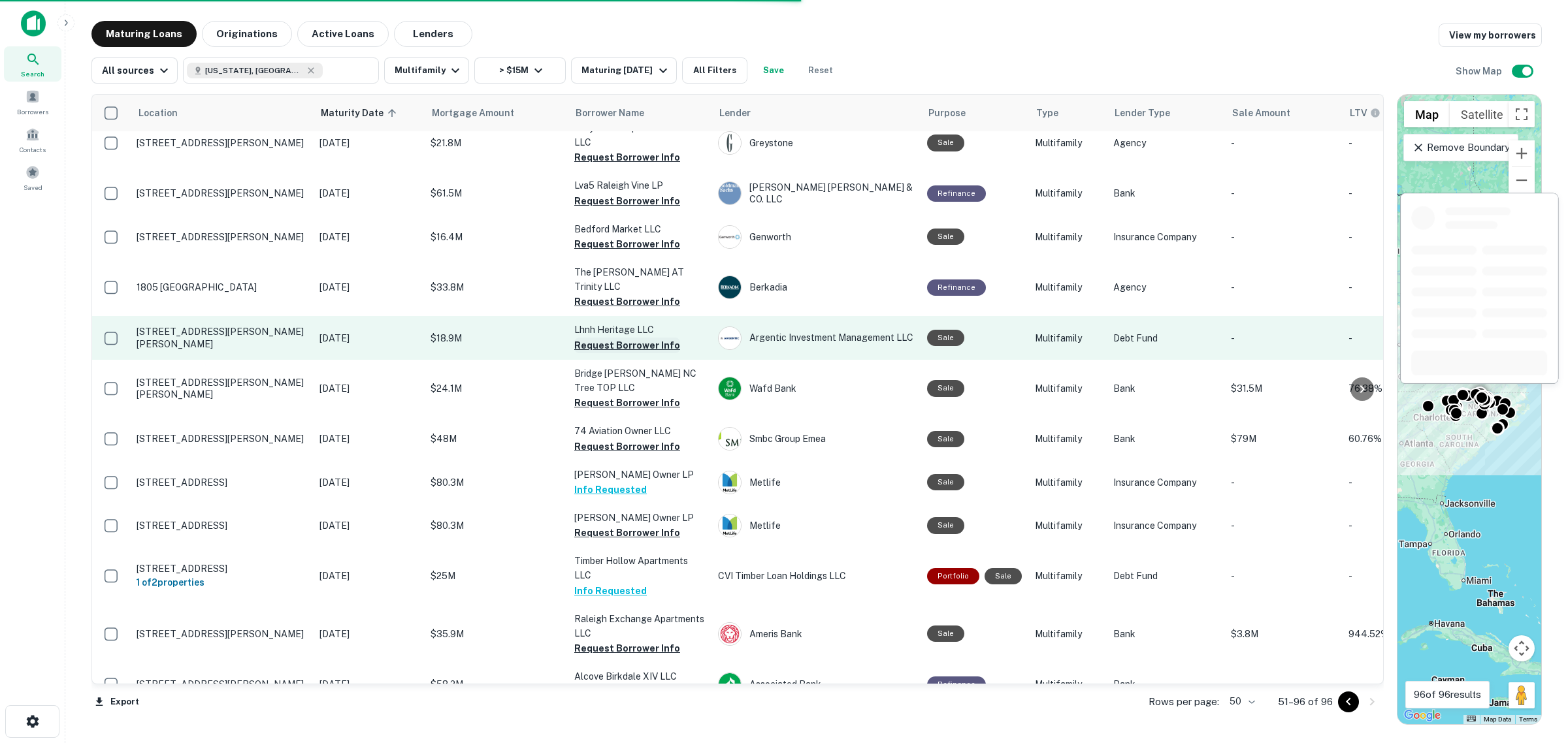
click at [631, 338] on button "Request Borrower Info" at bounding box center [627, 345] width 106 height 16
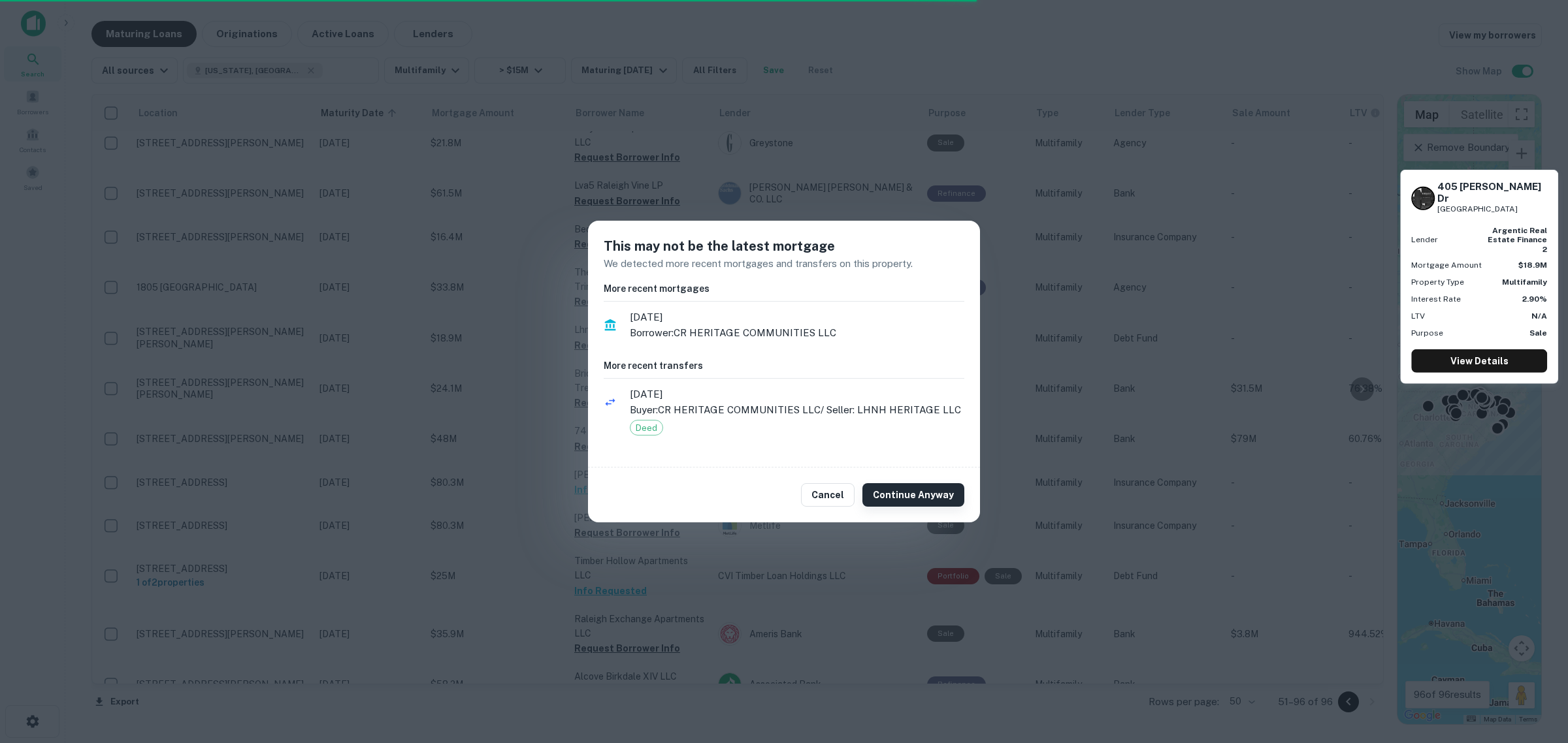
click at [900, 490] on button "Continue Anyway" at bounding box center [914, 495] width 102 height 24
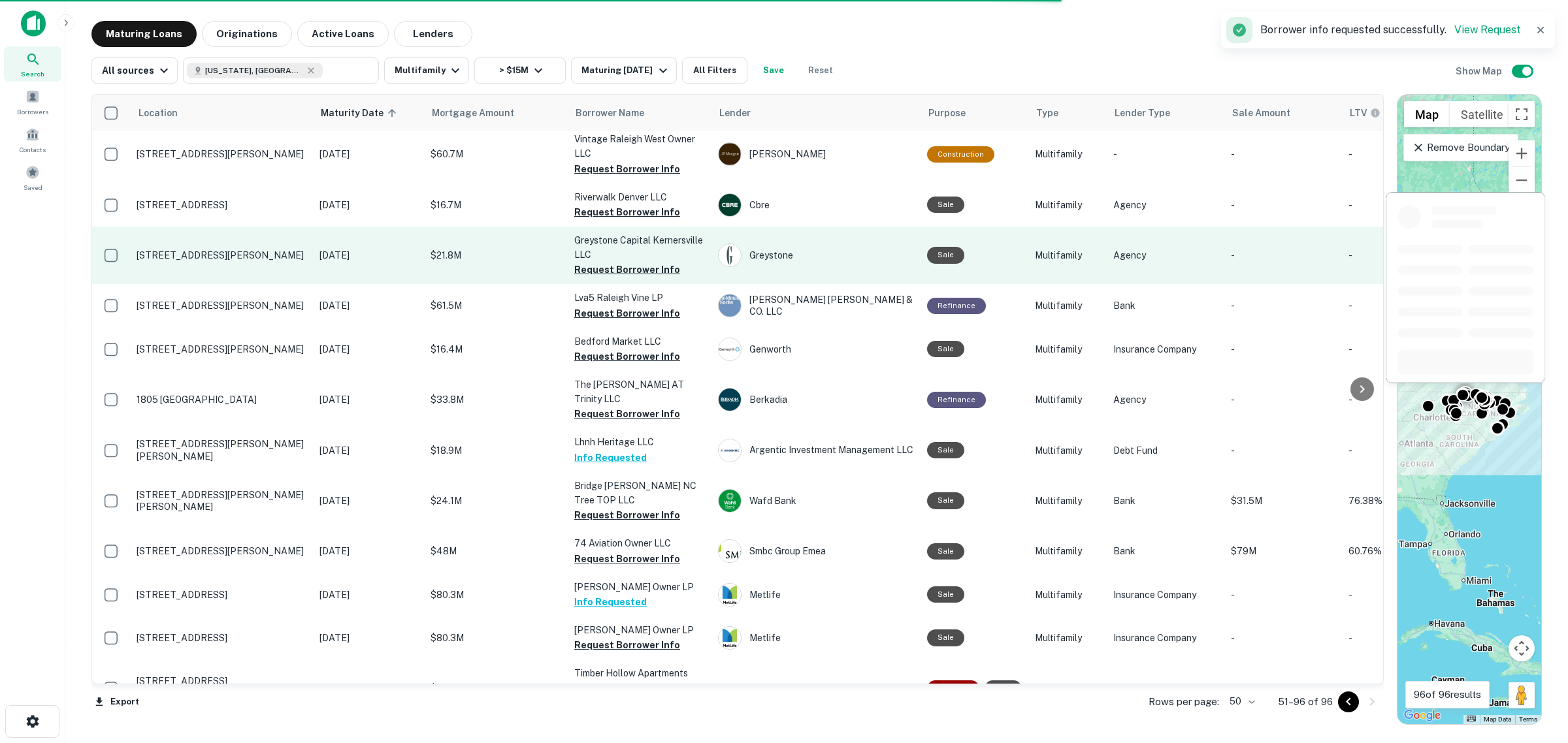
scroll to position [1341, 0]
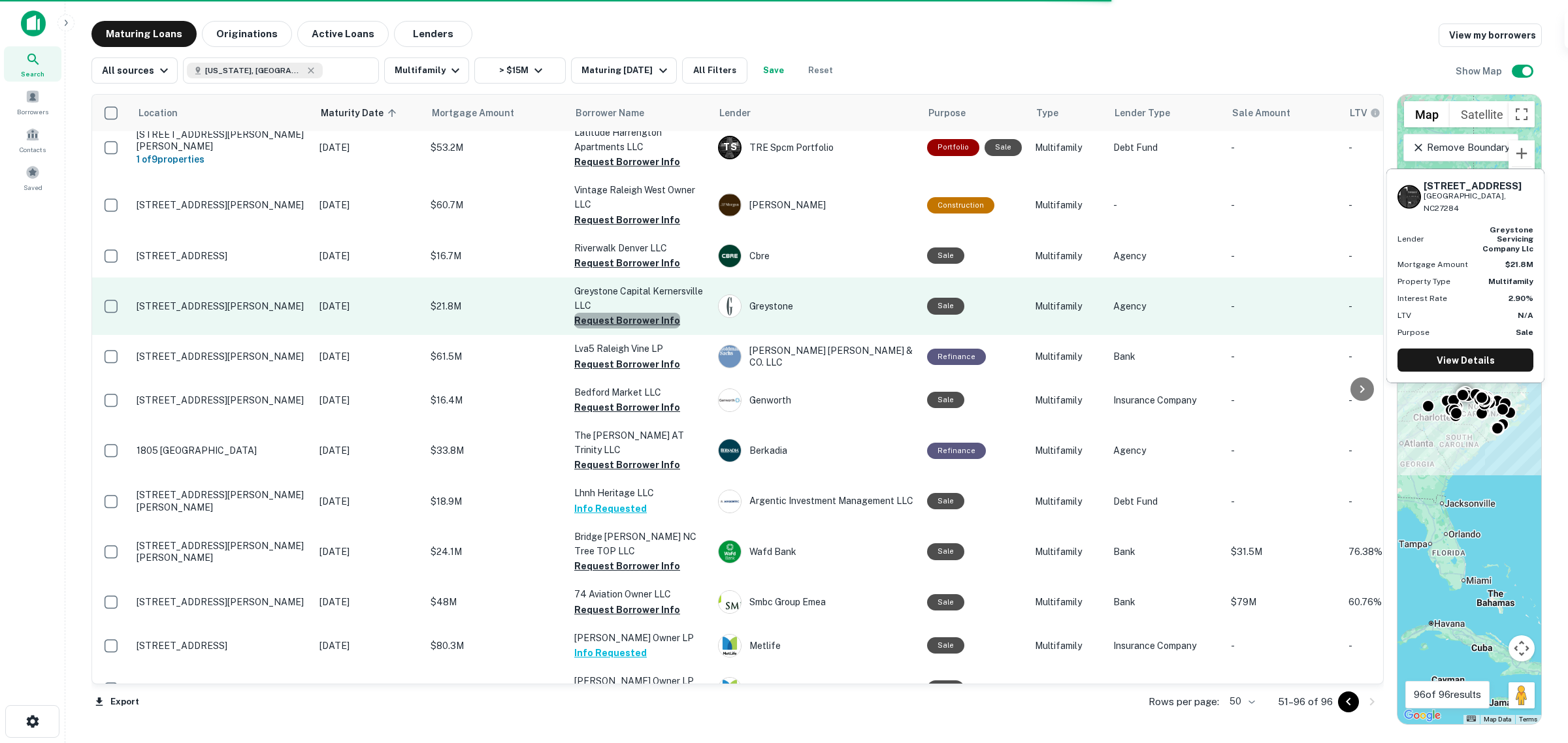
click at [628, 313] on button "Request Borrower Info" at bounding box center [627, 321] width 106 height 16
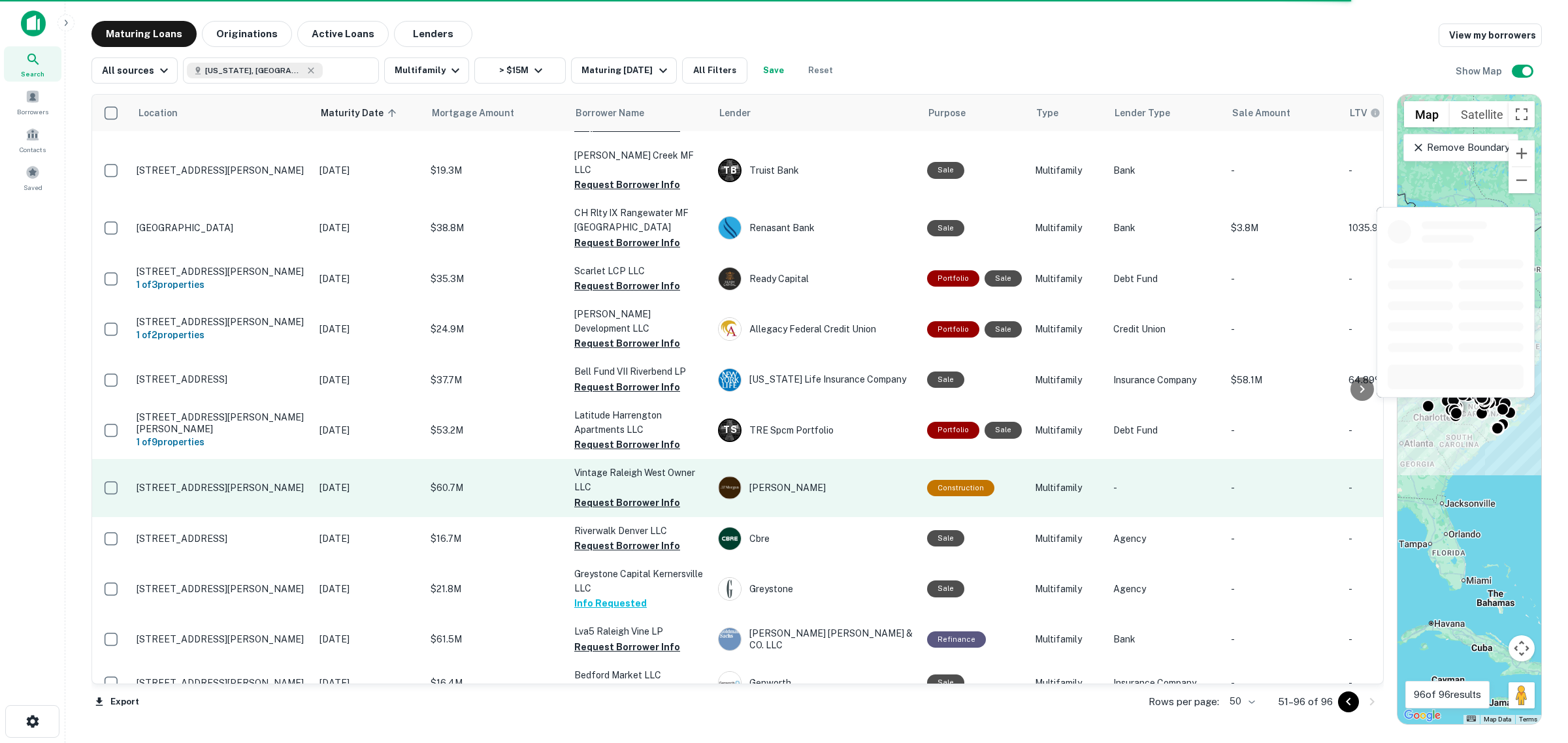
scroll to position [1014, 0]
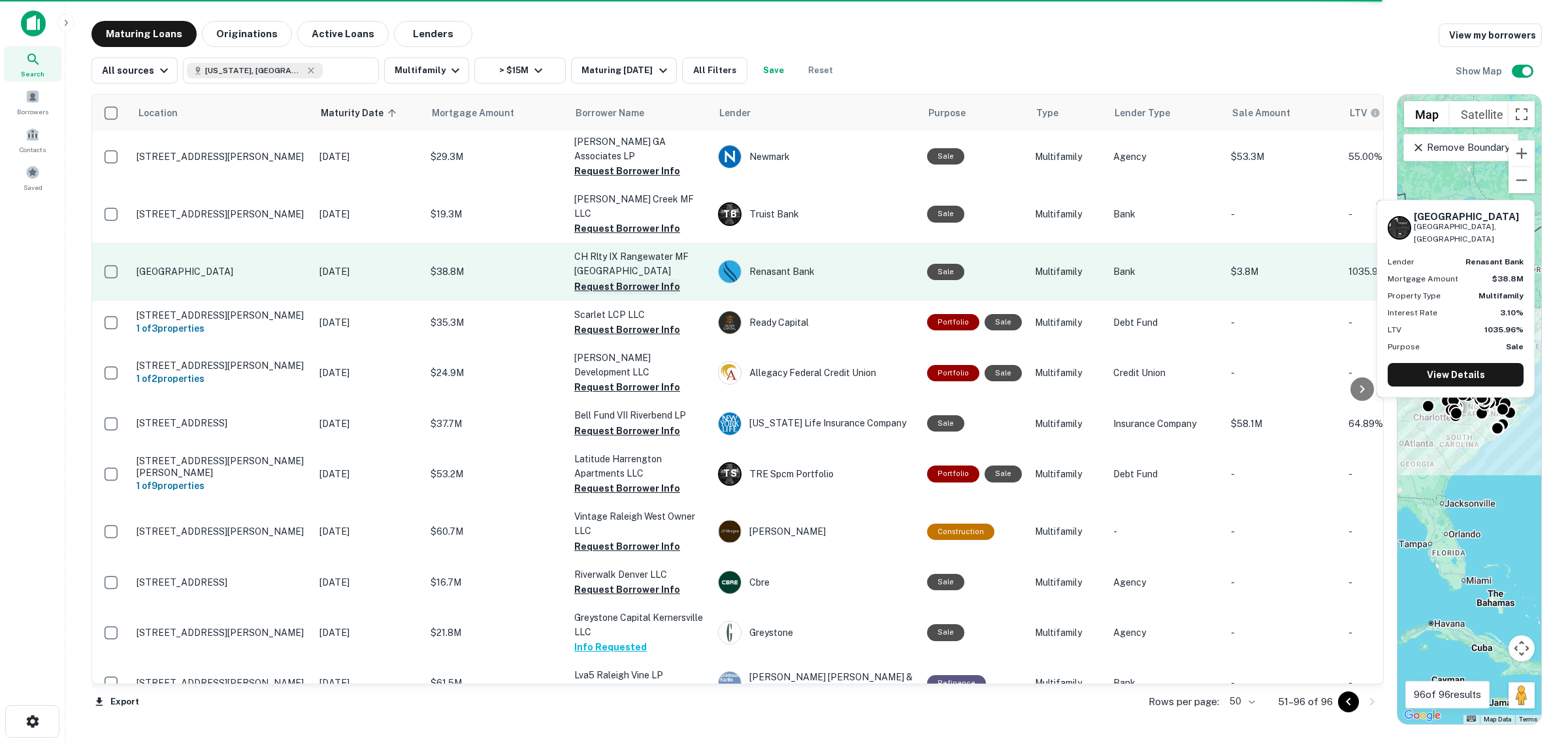
click at [612, 279] on button "Request Borrower Info" at bounding box center [627, 286] width 106 height 16
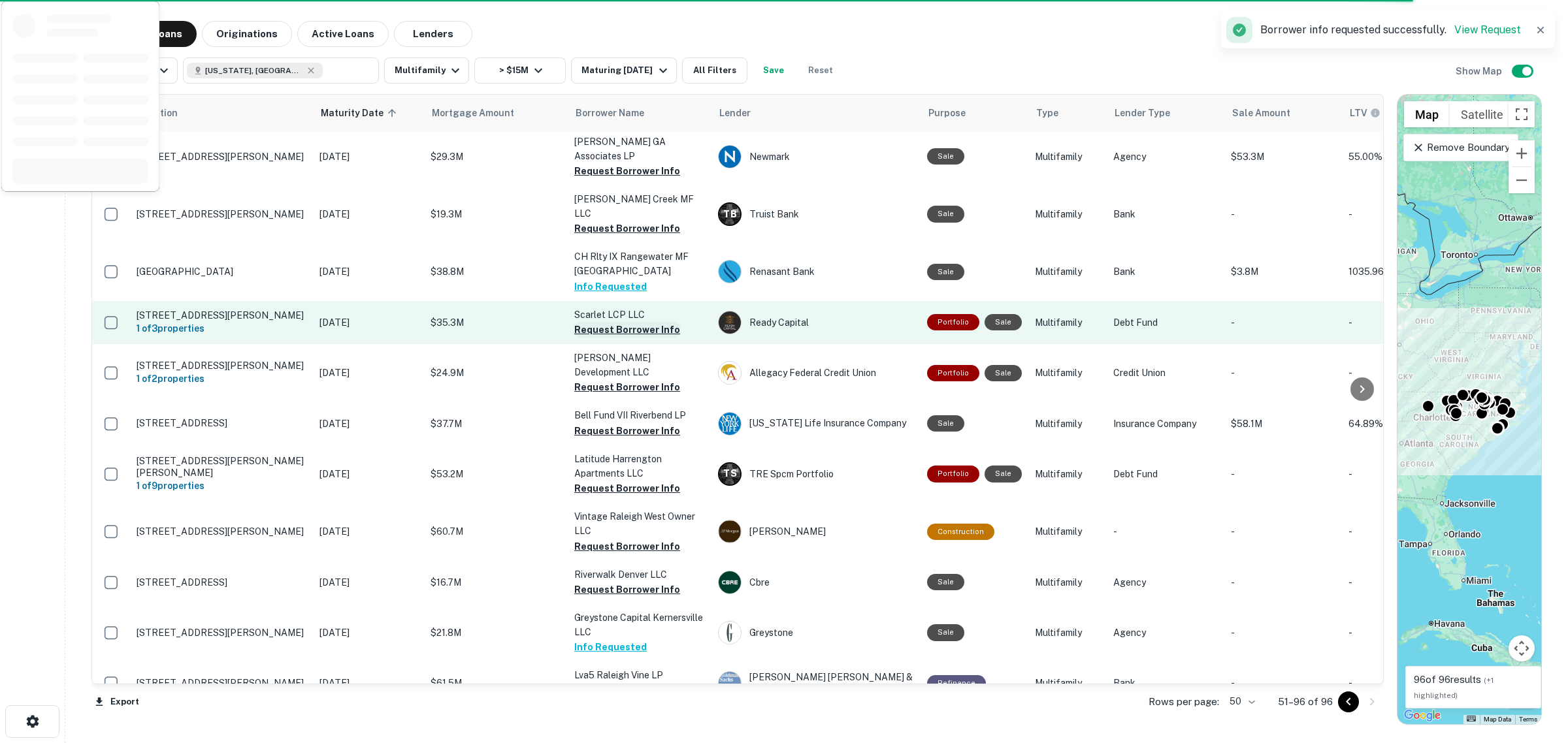
click at [618, 322] on button "Request Borrower Info" at bounding box center [627, 330] width 106 height 16
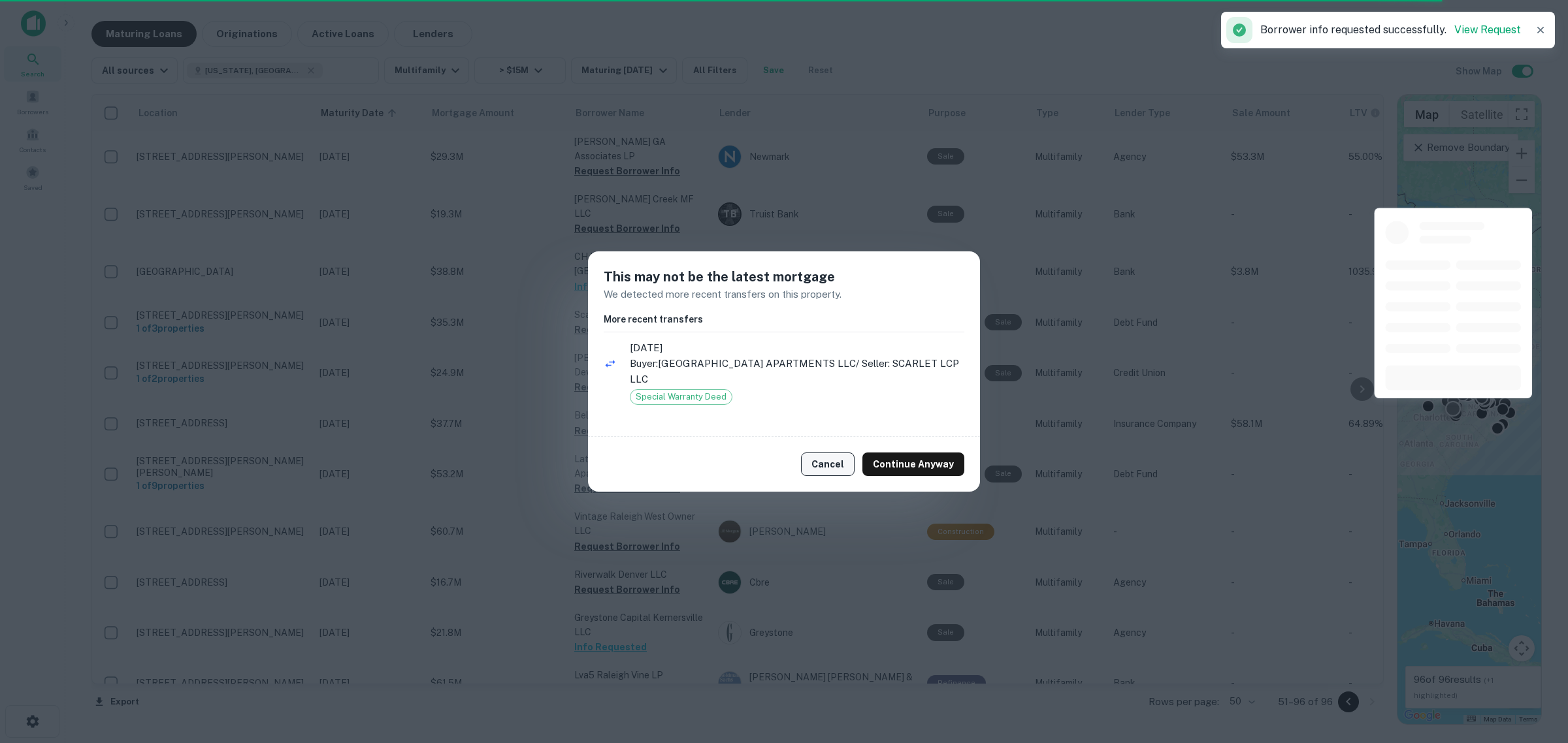
click at [840, 472] on button "Cancel" at bounding box center [827, 464] width 53 height 24
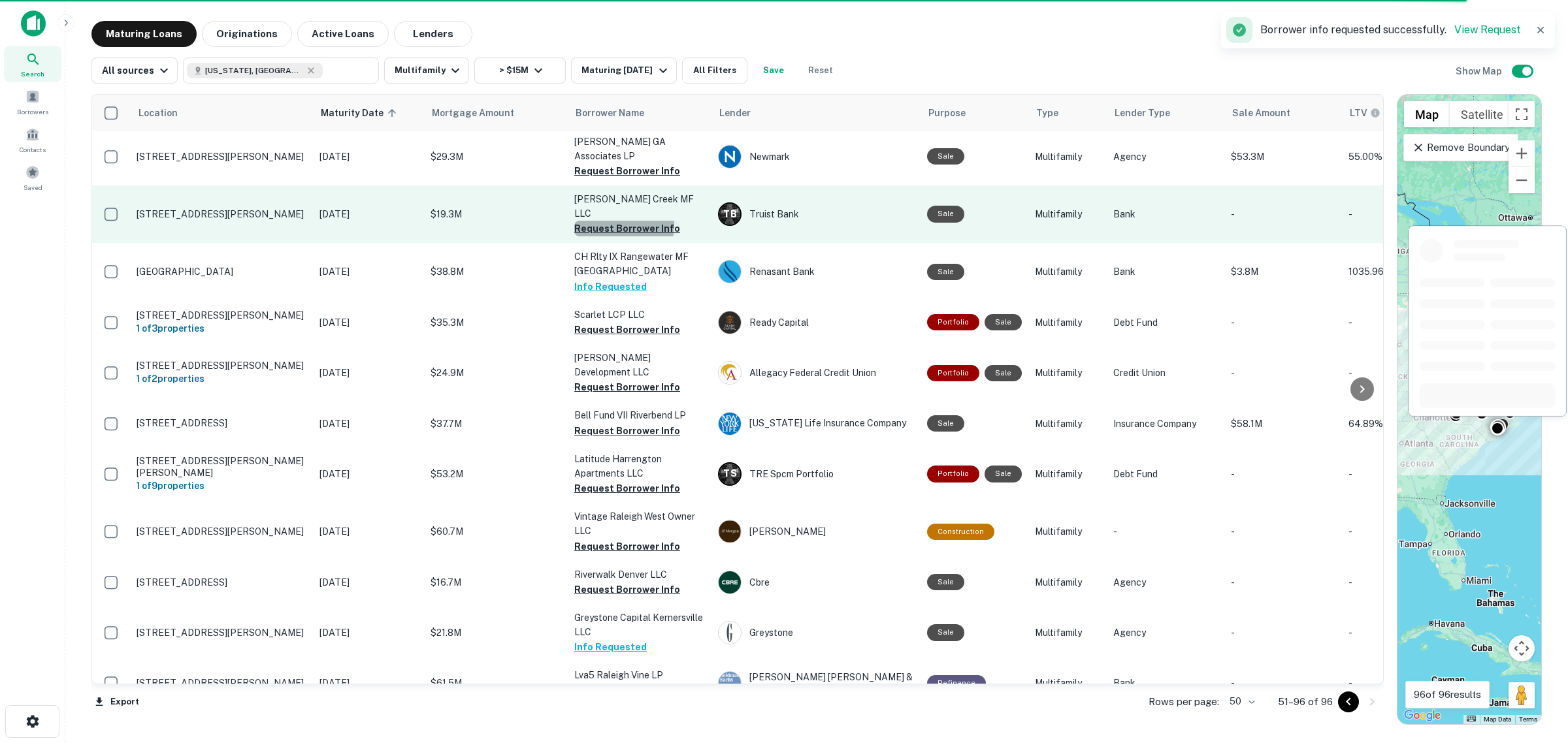
click at [622, 221] on button "Request Borrower Info" at bounding box center [627, 228] width 106 height 16
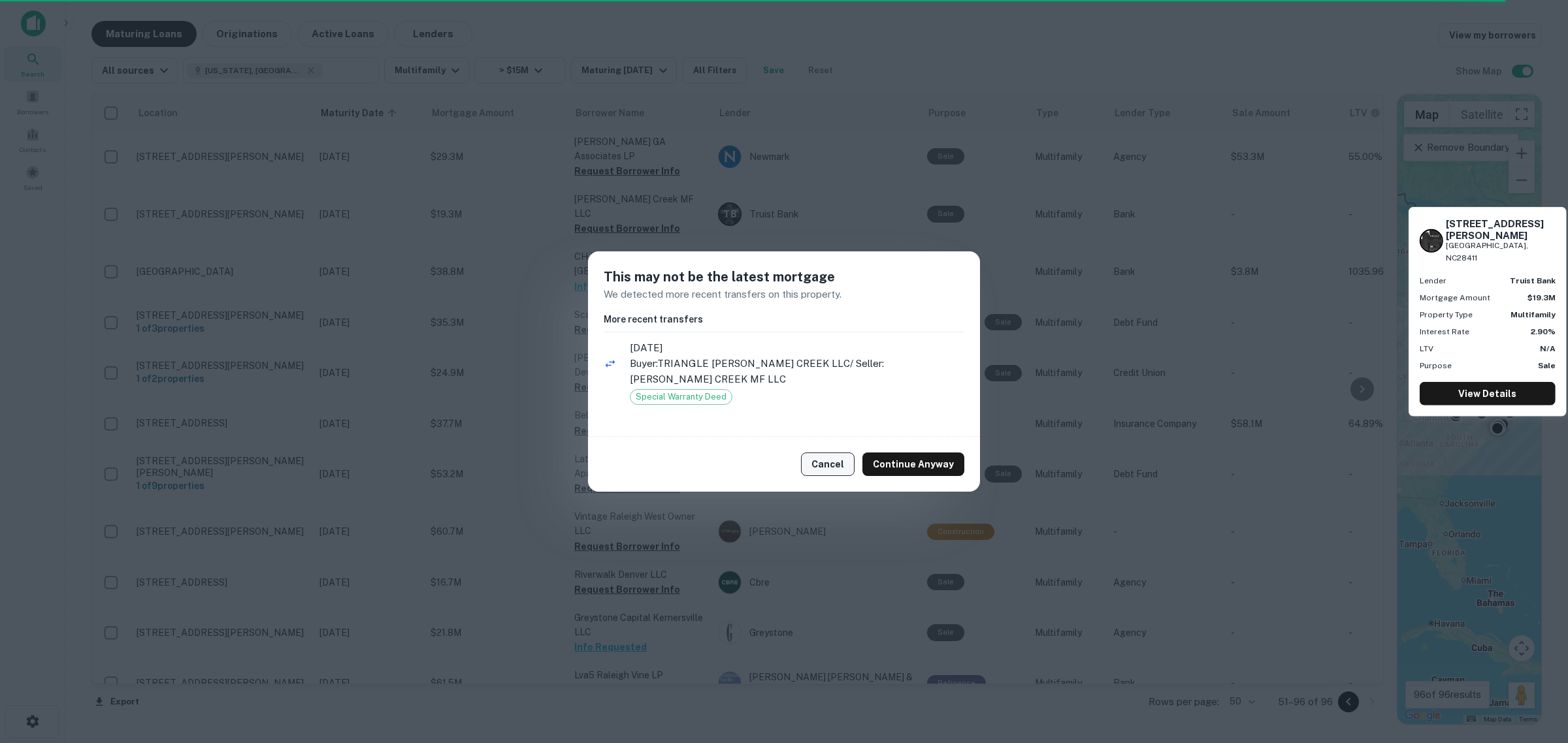
drag, startPoint x: 838, startPoint y: 455, endPoint x: 850, endPoint y: 455, distance: 12.0
click at [838, 456] on button "Cancel" at bounding box center [827, 464] width 53 height 24
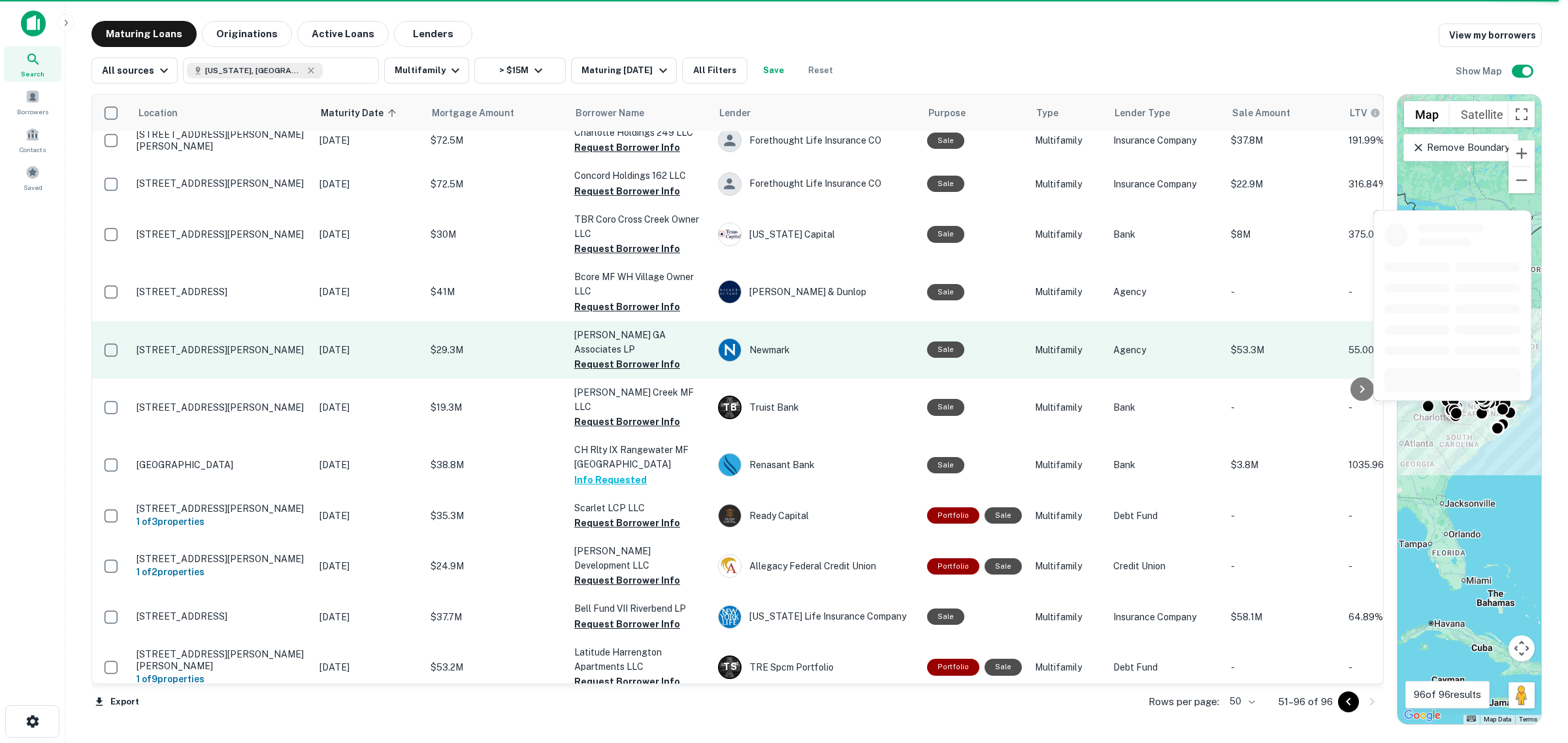
scroll to position [769, 0]
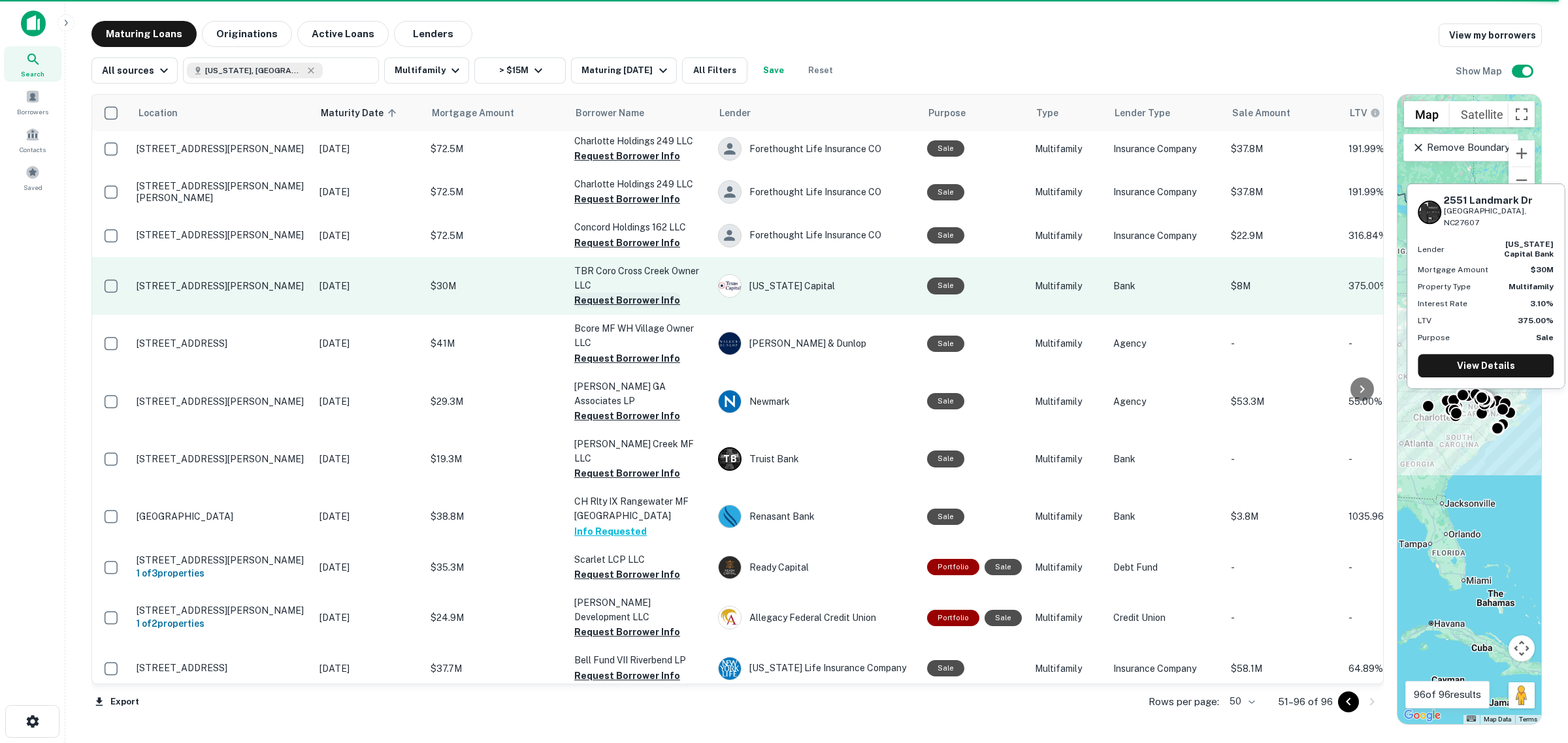
click at [599, 293] on button "Request Borrower Info" at bounding box center [627, 300] width 106 height 16
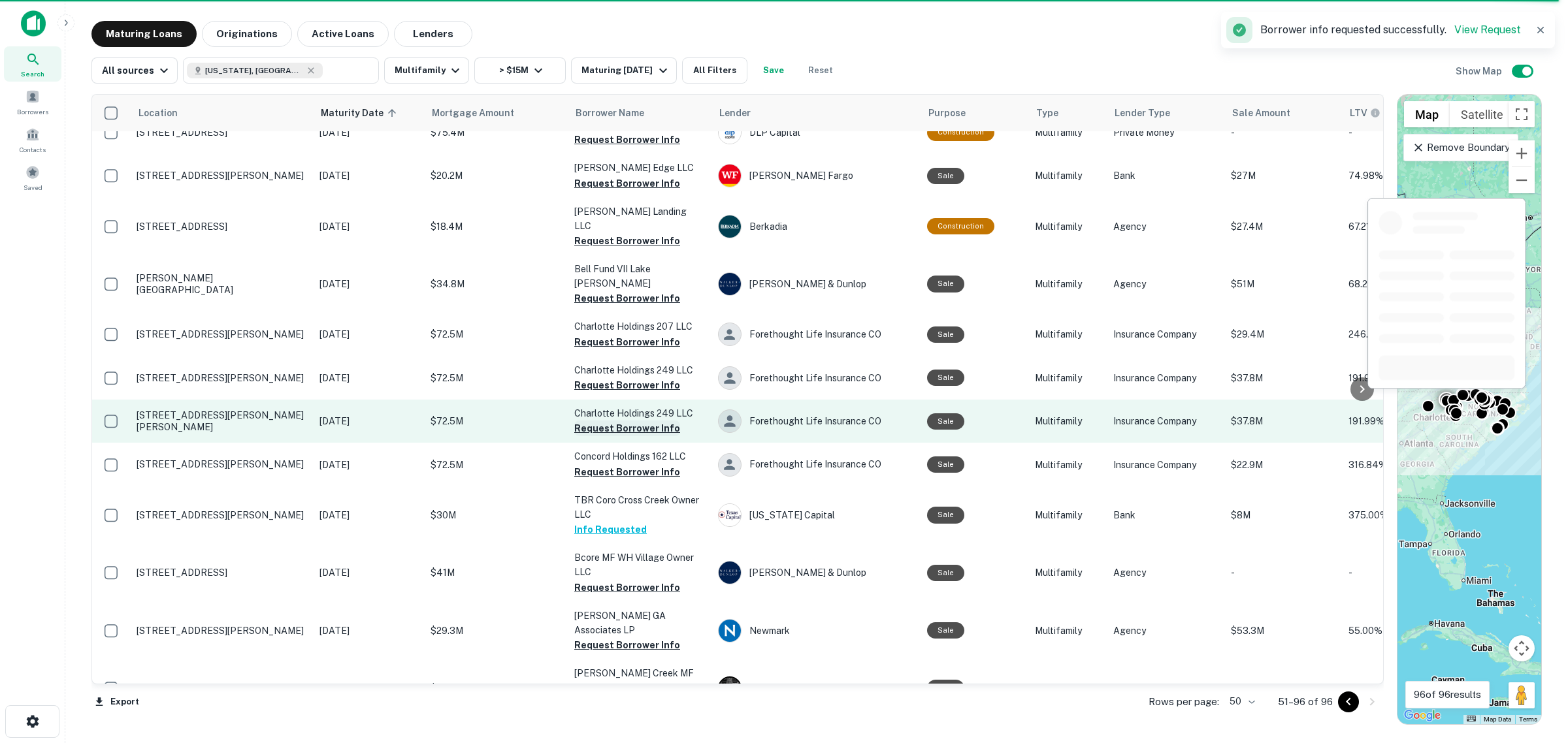
scroll to position [524, 0]
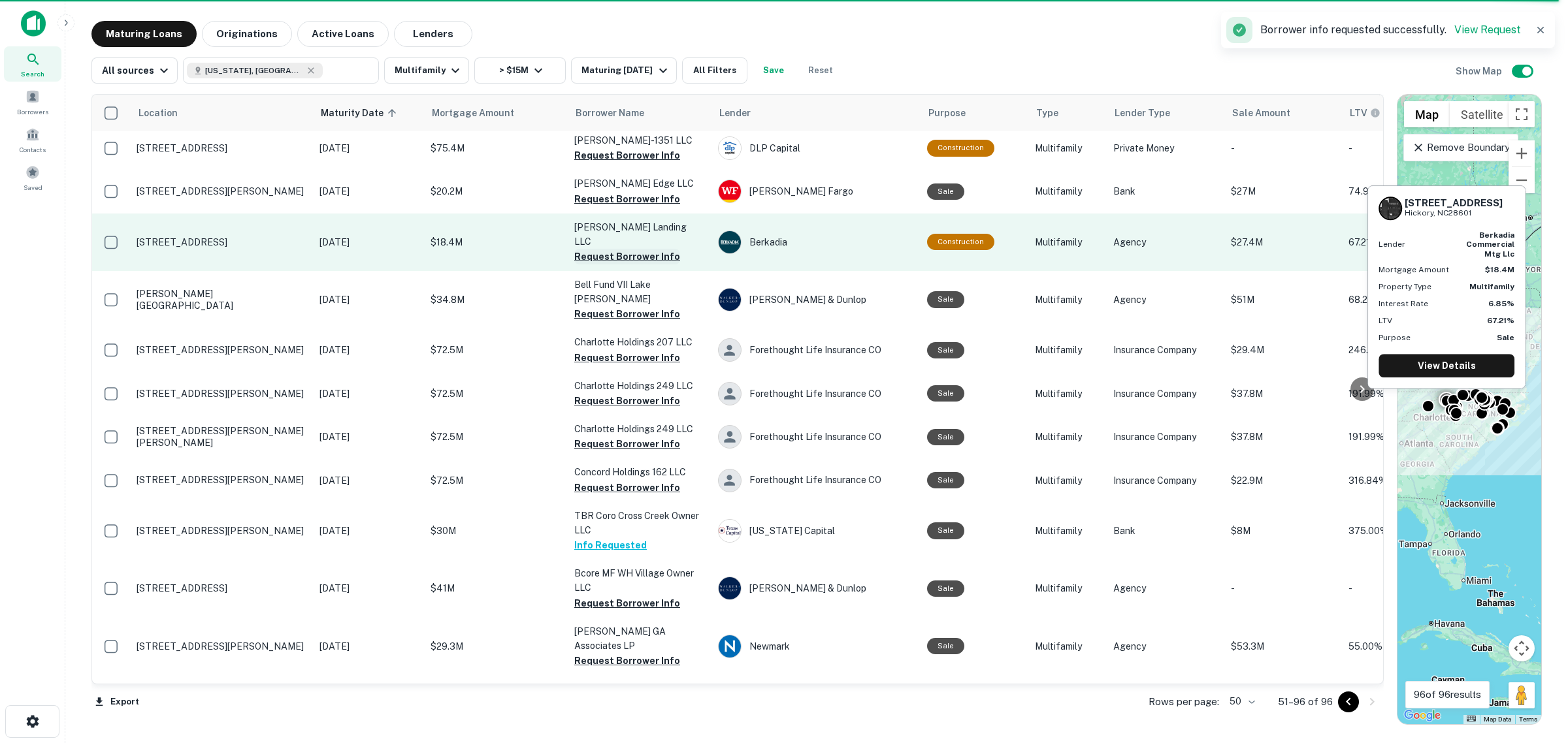
click at [605, 249] on button "Request Borrower Info" at bounding box center [627, 256] width 106 height 16
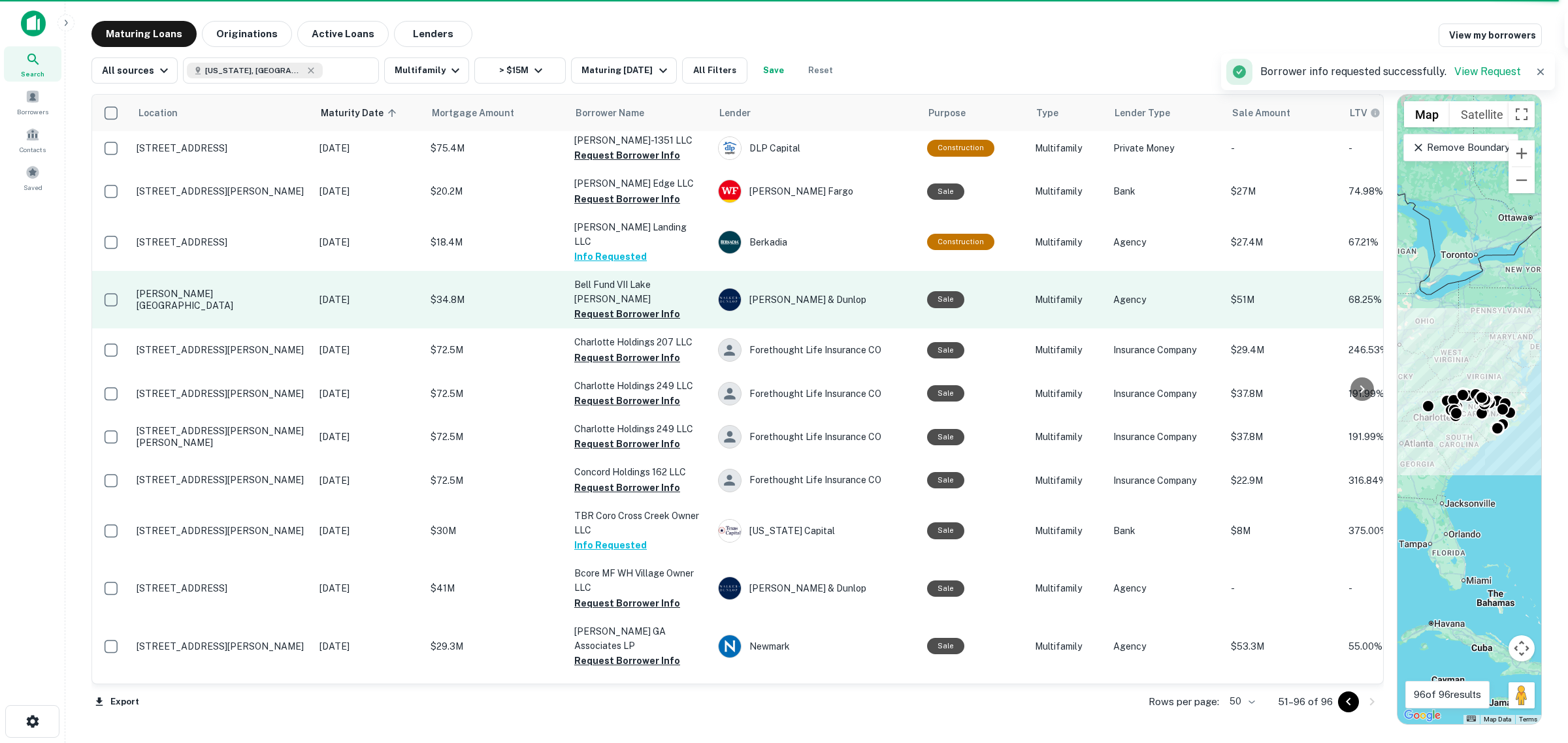
click at [629, 271] on td "Bell Fund VII Lake [PERSON_NAME] Request Borrower Info" at bounding box center [639, 300] width 144 height 58
click at [647, 307] on button "Request Borrower Info" at bounding box center [627, 314] width 106 height 16
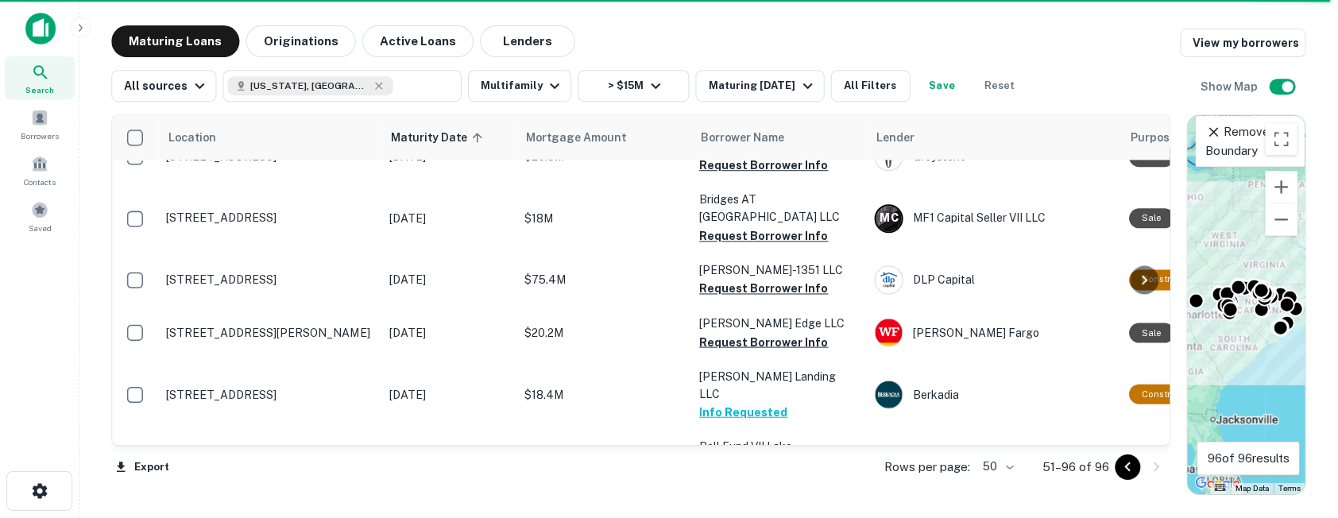
scroll to position [539, 0]
